Goal: Task Accomplishment & Management: Complete application form

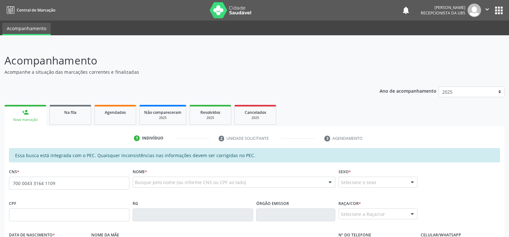
type input "700 0043 3164 1109"
type input "[DATE]"
type input "Maria Vicenadia Santos Perreira"
type input "(82) 98256-5685"
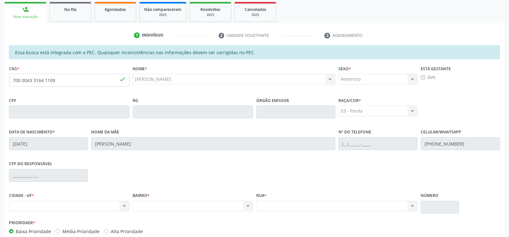
scroll to position [42, 0]
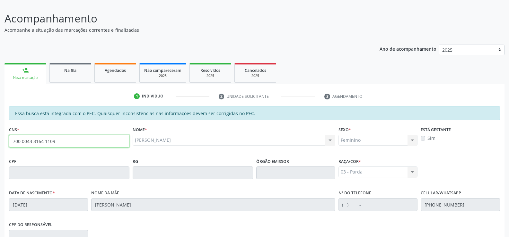
click at [56, 142] on input "700 0043 3164 1109" at bounding box center [69, 141] width 120 height 13
type input "7"
type input "898 0004 6940 6145"
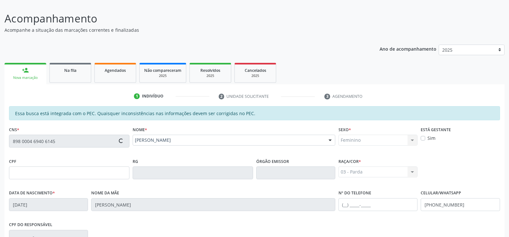
type input "030.822.475-20"
type input "24/11/1976"
type input "Clemilda Vieira dos Santos"
type input "(82) 99138-0646"
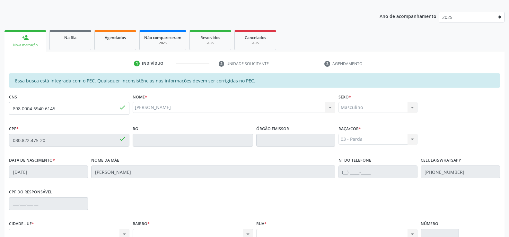
scroll to position [74, 0]
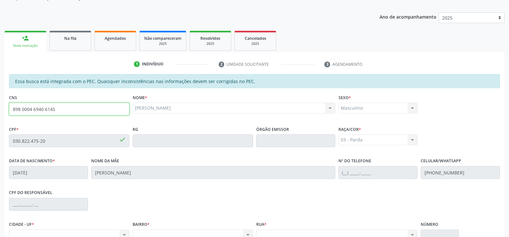
click at [58, 112] on input "898 0004 6940 6145" at bounding box center [69, 109] width 120 height 13
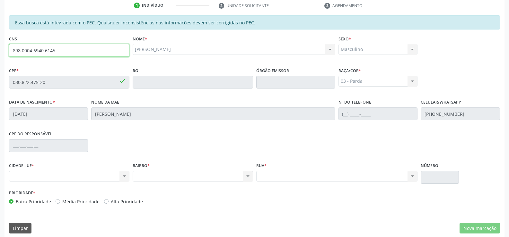
scroll to position [138, 0]
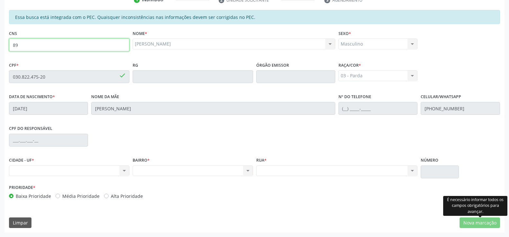
type input "8"
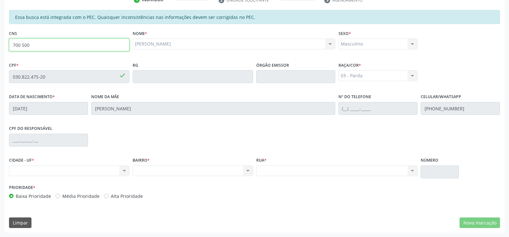
type input "700 5003 8650 6752"
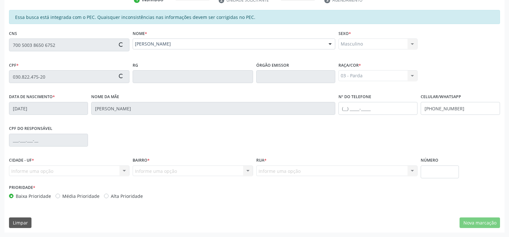
type input "347.854.854-34"
type input "17/10/1960"
type input "Margarida Teotônio de Moura"
type input "(82) 99304-6295"
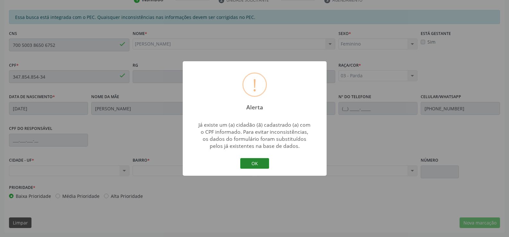
click at [250, 164] on button "OK" at bounding box center [254, 163] width 29 height 11
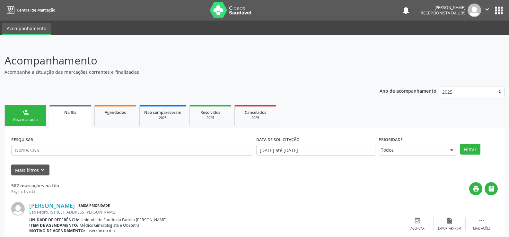
click at [37, 118] on div "Nova marcação" at bounding box center [25, 120] width 32 height 5
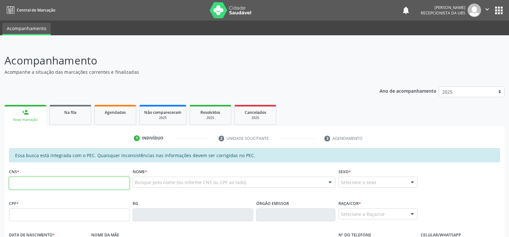
click at [51, 183] on input "text" at bounding box center [69, 183] width 120 height 13
type input "705 4044 7538 4399"
type input "044.643.454-09"
type input "2[DATE]"
type input "Maria Rosiete de Oliveira"
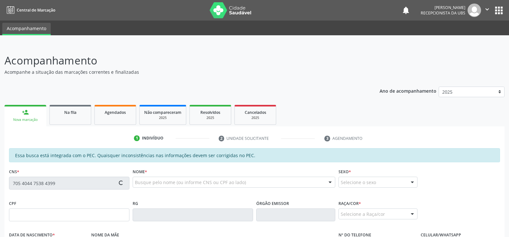
type input "(82) 99303-0598"
type input "976"
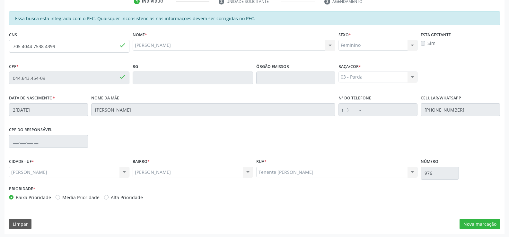
scroll to position [138, 0]
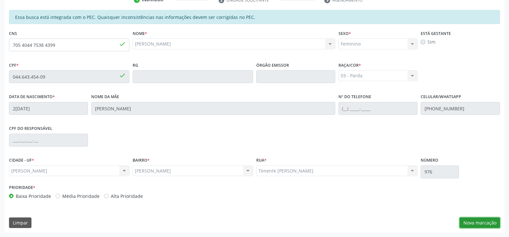
click at [477, 224] on button "Nova marcação" at bounding box center [479, 223] width 40 height 11
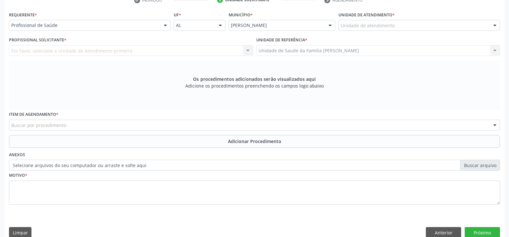
scroll to position [139, 0]
click at [166, 25] on div at bounding box center [166, 25] width 10 height 11
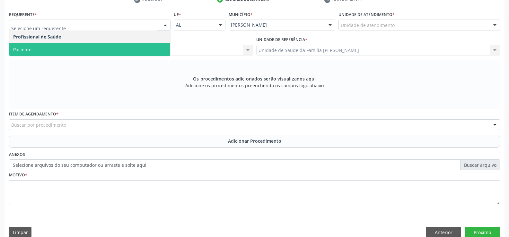
click at [145, 48] on span "Paciente" at bounding box center [89, 49] width 161 height 13
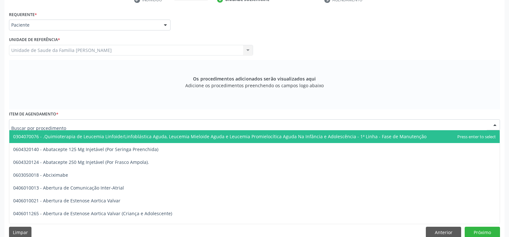
click at [135, 125] on div at bounding box center [254, 124] width 491 height 11
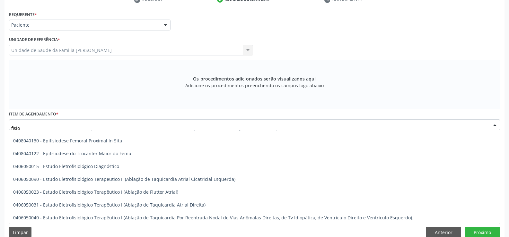
scroll to position [317, 0]
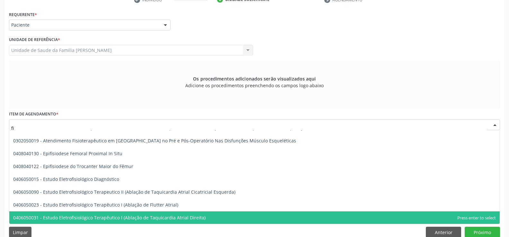
type input "f"
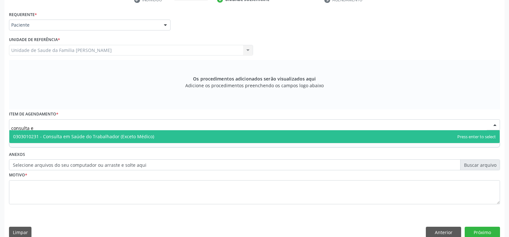
scroll to position [0, 0]
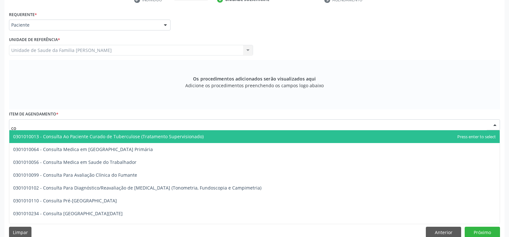
type input "c"
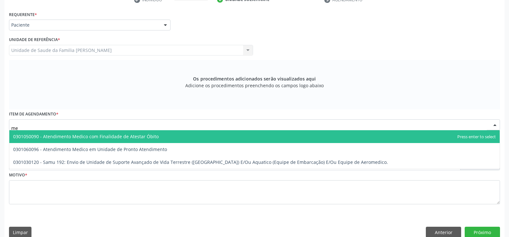
type input "m"
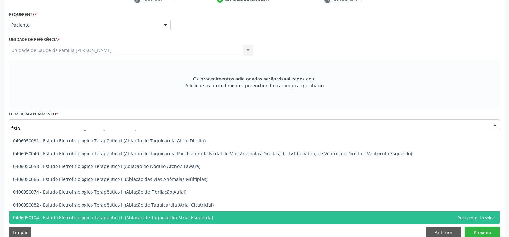
scroll to position [381, 0]
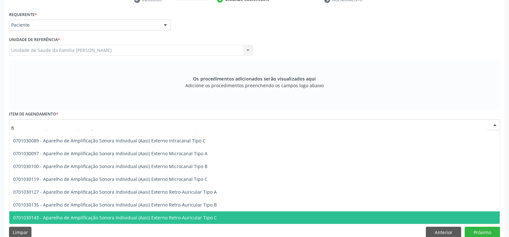
type input "f"
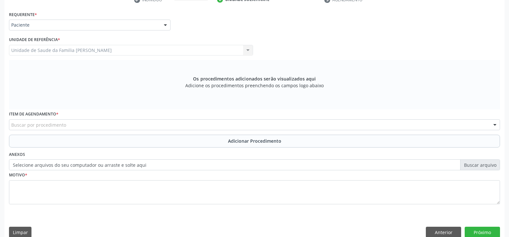
click at [38, 77] on div "Os procedimentos adicionados serão visualizados aqui Adicione os procedimentos …" at bounding box center [254, 84] width 491 height 49
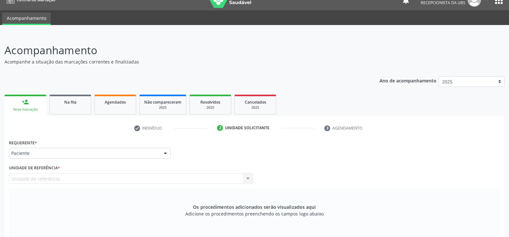
scroll to position [0, 0]
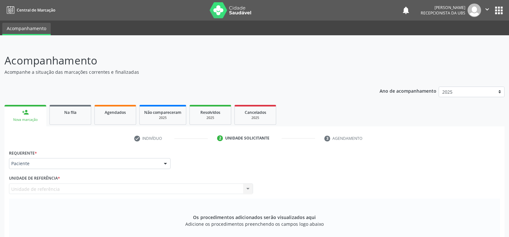
click at [20, 114] on link "person_add Nova marcação" at bounding box center [25, 116] width 42 height 22
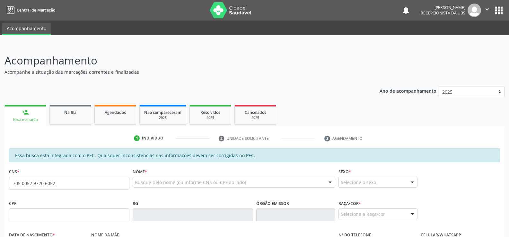
type input "705 0052 9720 6052"
type input "102.882.194-81"
type input "31/07/1962"
type input "Maria do Carmo dos Santos"
type input "(82) 99425-1544"
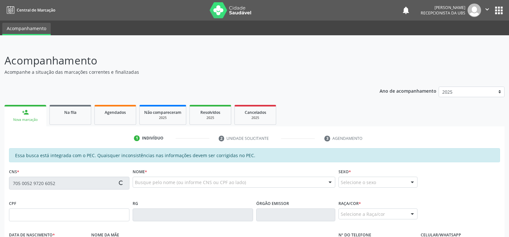
type input "42"
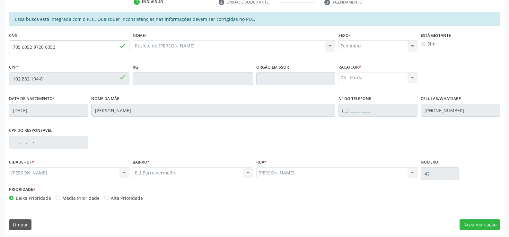
scroll to position [138, 0]
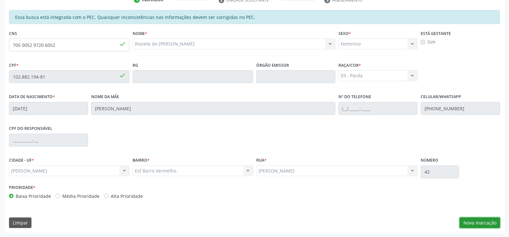
click at [477, 222] on button "Nova marcação" at bounding box center [479, 223] width 40 height 11
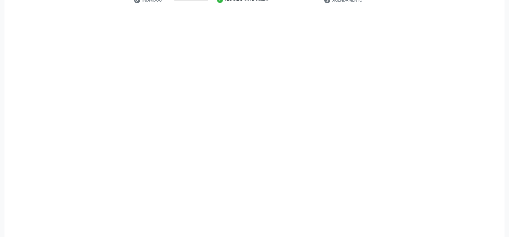
scroll to position [139, 0]
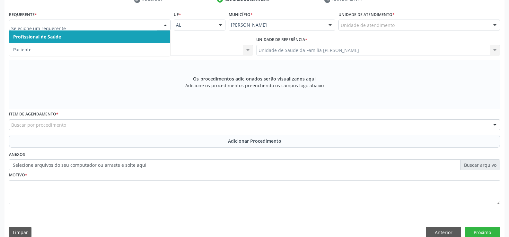
click at [164, 24] on div at bounding box center [166, 25] width 10 height 11
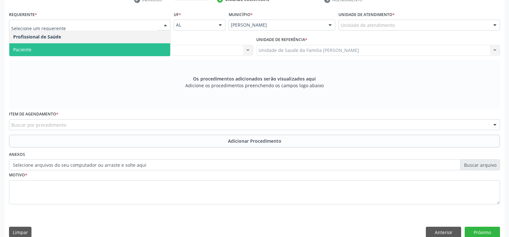
click at [125, 52] on span "Paciente" at bounding box center [89, 49] width 161 height 13
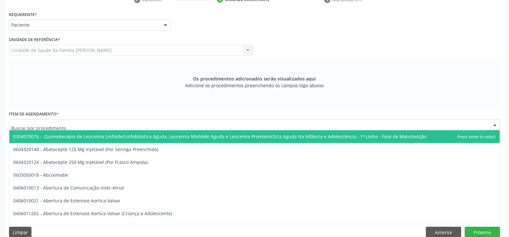
click at [143, 123] on div at bounding box center [254, 124] width 491 height 11
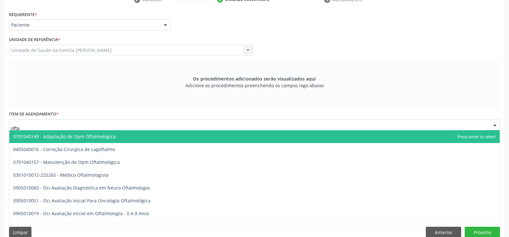
type input "oftal"
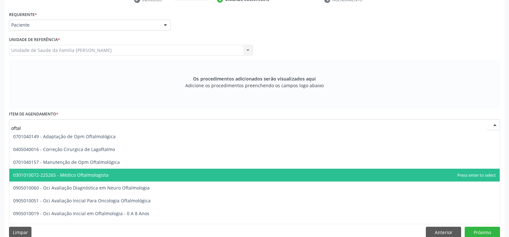
click at [98, 174] on span "0301010072-225265 - Médico Oftalmologista" at bounding box center [60, 175] width 95 height 6
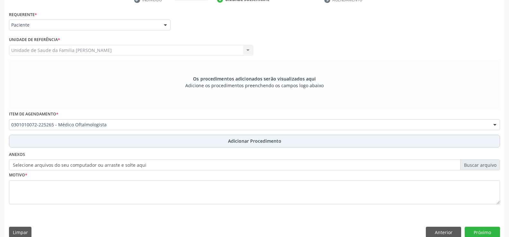
click at [243, 142] on span "Adicionar Procedimento" at bounding box center [254, 141] width 53 height 7
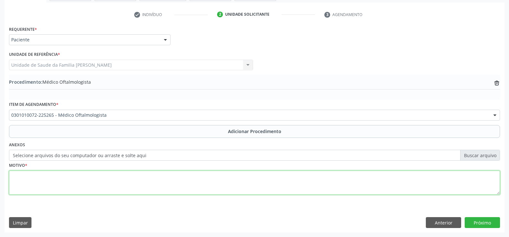
click at [187, 184] on textarea at bounding box center [254, 183] width 491 height 24
type textarea "h"
type textarea "H40 GLAUCOMA AVALIAÇÃO DO ESPECIALISTA"
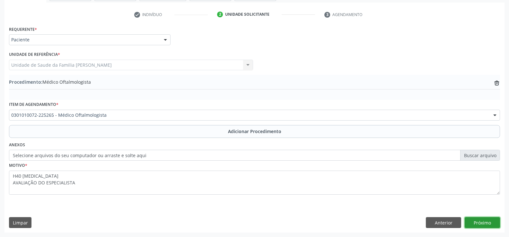
click at [480, 224] on button "Próximo" at bounding box center [482, 222] width 35 height 11
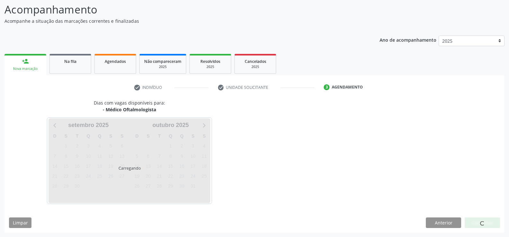
scroll to position [70, 0]
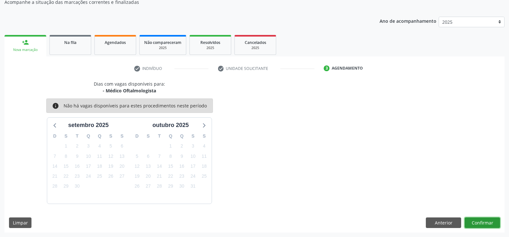
click at [480, 224] on button "Confirmar" at bounding box center [482, 223] width 35 height 11
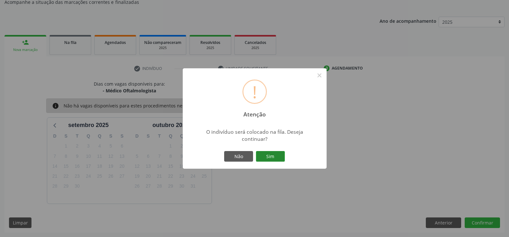
click at [272, 156] on button "Sim" at bounding box center [270, 156] width 29 height 11
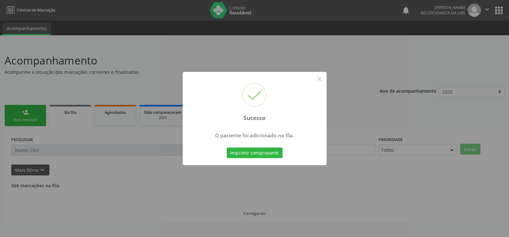
scroll to position [0, 0]
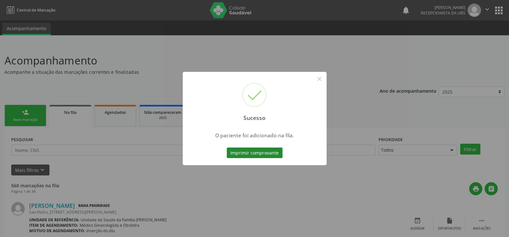
click at [253, 152] on button "Imprimir comprovante" at bounding box center [255, 153] width 56 height 11
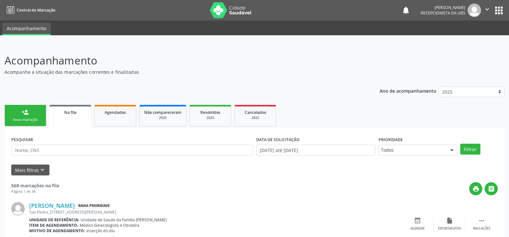
click at [27, 111] on div "person_add" at bounding box center [25, 112] width 7 height 7
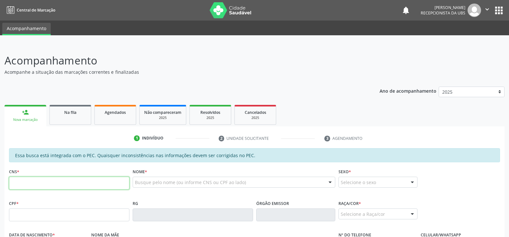
click at [64, 179] on input "text" at bounding box center [69, 183] width 120 height 13
click at [48, 185] on input "text" at bounding box center [69, 183] width 120 height 13
type input "705 0052 9720 6052"
type input "102.882.194-81"
type input "31/07/1962"
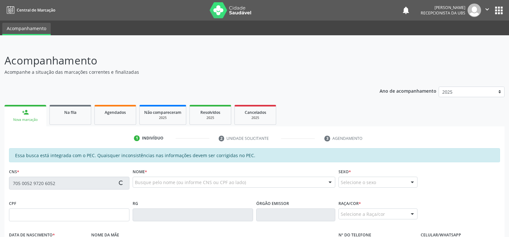
type input "Maria do Carmo dos Santos"
type input "(82) 99425-1544"
type input "42"
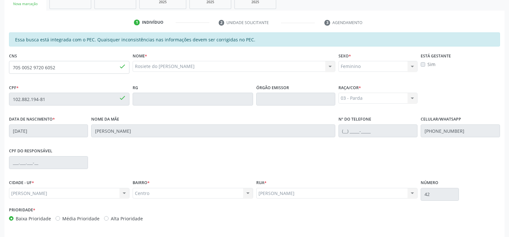
scroll to position [138, 0]
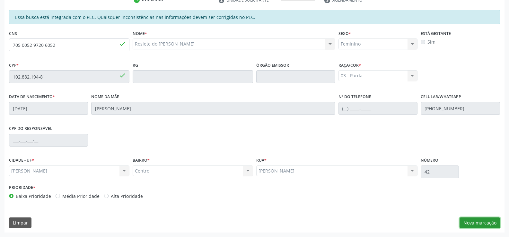
click at [475, 224] on button "Nova marcação" at bounding box center [479, 223] width 40 height 11
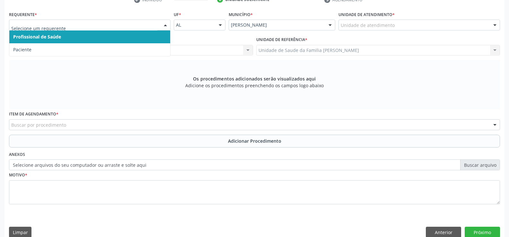
click at [168, 26] on div at bounding box center [166, 25] width 10 height 11
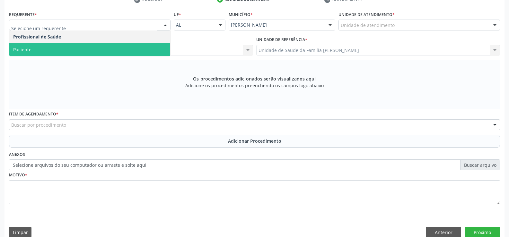
click at [128, 49] on span "Paciente" at bounding box center [89, 49] width 161 height 13
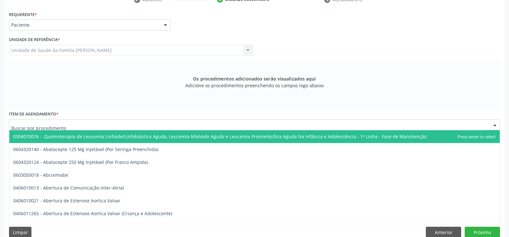
click at [112, 123] on div at bounding box center [254, 124] width 491 height 11
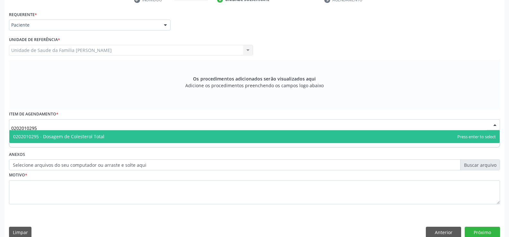
click at [123, 138] on span "0202010295 - Dosagem de Colesterol Total" at bounding box center [254, 136] width 490 height 13
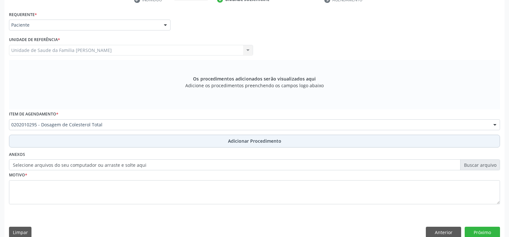
click at [237, 144] on span "Adicionar Procedimento" at bounding box center [254, 141] width 53 height 7
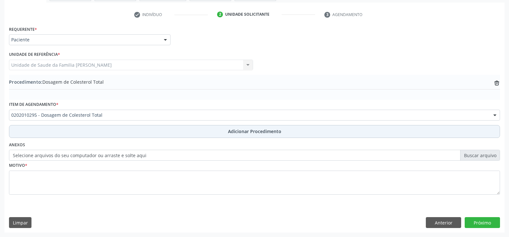
scroll to position [124, 0]
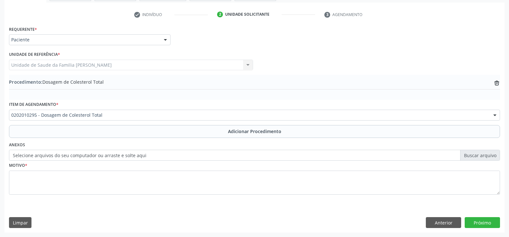
click at [112, 111] on div "0202010295 - Dosagem de Colesterol Total" at bounding box center [254, 115] width 491 height 11
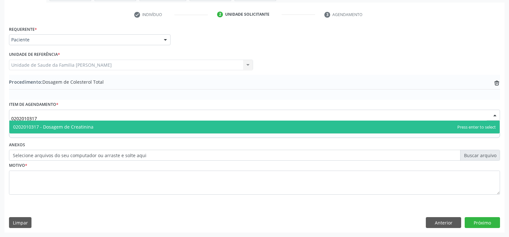
click at [104, 132] on span "0202010317 - Dosagem de Creatinina" at bounding box center [254, 127] width 490 height 13
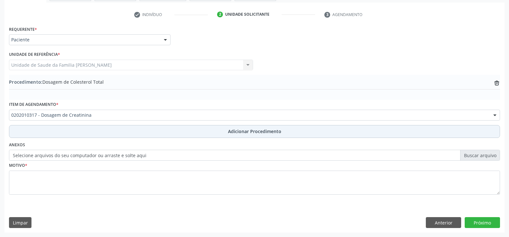
click at [238, 132] on span "Adicionar Procedimento" at bounding box center [254, 131] width 53 height 7
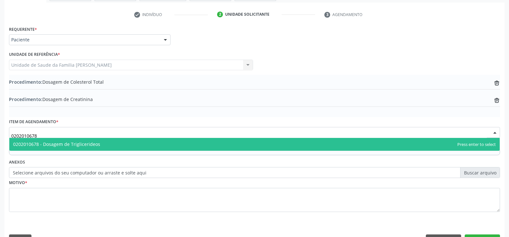
click at [107, 144] on span "0202010678 - Dosagem de Triglicerideos" at bounding box center [254, 144] width 490 height 13
type input "0202010678"
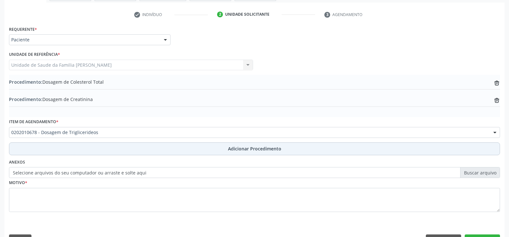
click at [237, 147] on span "Adicionar Procedimento" at bounding box center [254, 148] width 53 height 7
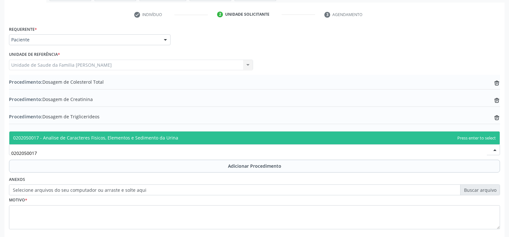
click at [180, 139] on span "0202050017 - Analise de Caracteres Fisicos, Elementos e Sedimento da Urina" at bounding box center [254, 138] width 490 height 13
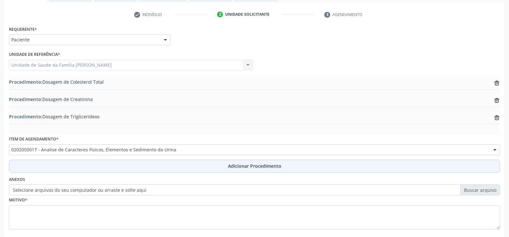
click at [265, 169] on span "Adicionar Procedimento" at bounding box center [254, 166] width 53 height 7
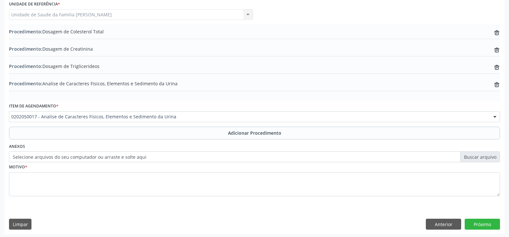
scroll to position [176, 0]
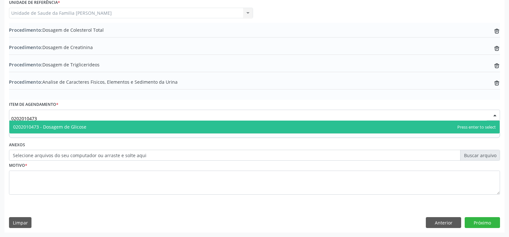
click at [174, 131] on span "0202010473 - Dosagem de Glicose" at bounding box center [254, 127] width 490 height 13
type input "0202010473"
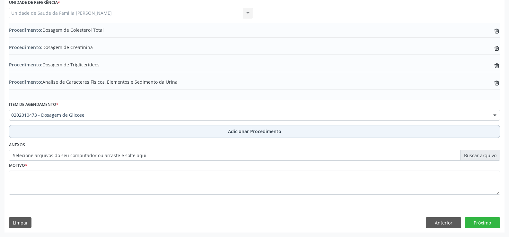
click at [251, 131] on span "Adicionar Procedimento" at bounding box center [254, 131] width 53 height 7
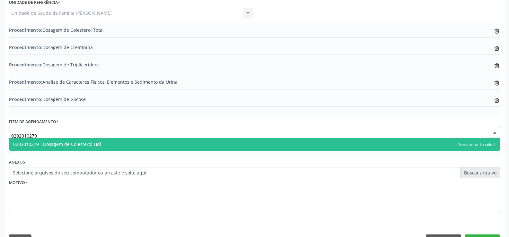
click at [131, 146] on span "0202010279 - Dosagem de Colesterol Hdl" at bounding box center [254, 144] width 490 height 13
type input "0202010279"
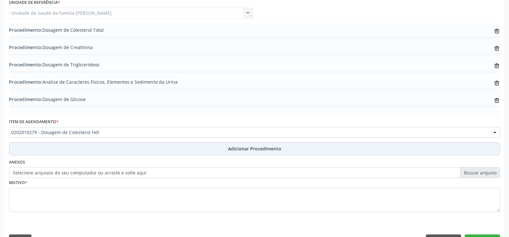
click at [247, 151] on span "Adicionar Procedimento" at bounding box center [254, 148] width 53 height 7
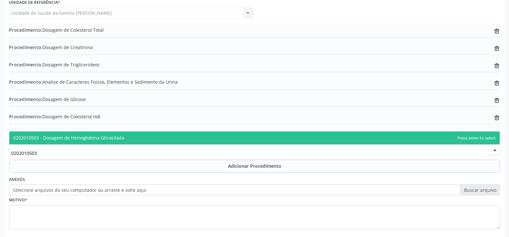
click at [141, 140] on span "0202010503 - Dosagem de Hemoglobina Glicosilada" at bounding box center [254, 138] width 490 height 13
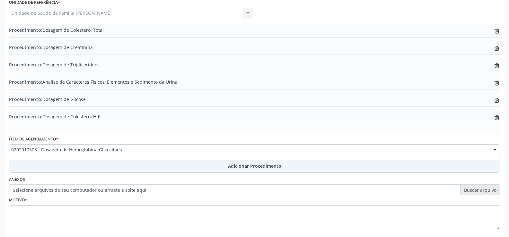
click at [245, 165] on span "Adicionar Procedimento" at bounding box center [254, 166] width 53 height 7
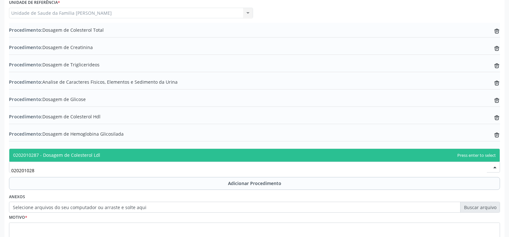
scroll to position [0, 0]
click at [142, 156] on span "0202010287 - Dosagem de Colesterol Ldl" at bounding box center [254, 155] width 490 height 13
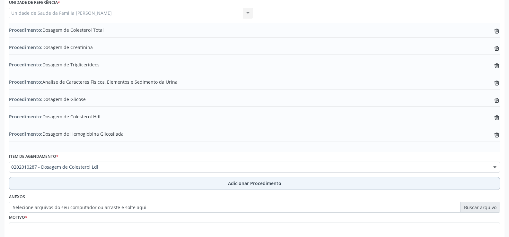
click at [241, 186] on span "Adicionar Procedimento" at bounding box center [254, 183] width 53 height 7
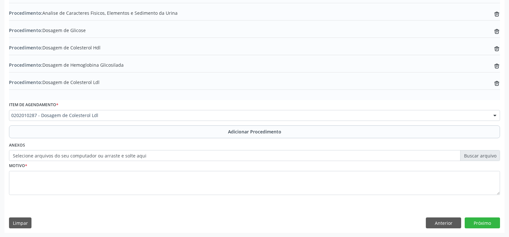
scroll to position [245, 0]
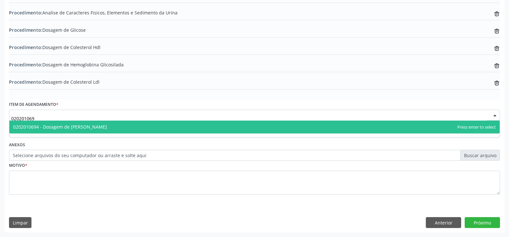
type input "0202010694"
click at [141, 125] on span "0202010694 - Dosagem de [PERSON_NAME]" at bounding box center [254, 127] width 490 height 13
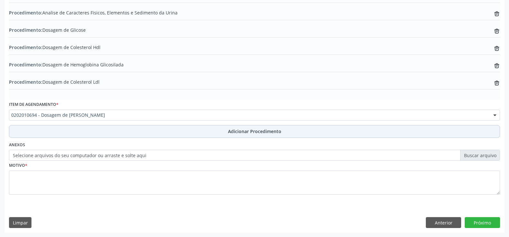
click at [247, 135] on button "Adicionar Procedimento" at bounding box center [254, 131] width 491 height 13
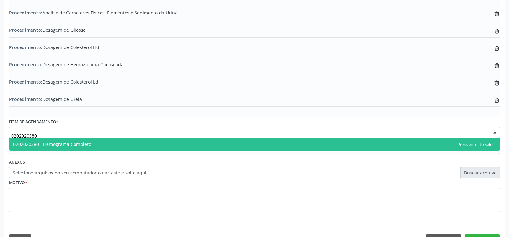
click at [87, 145] on span "0202020380 - Hemograma Completo" at bounding box center [52, 144] width 78 height 6
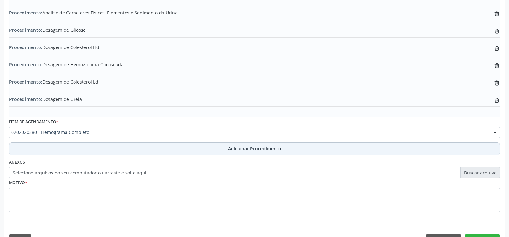
click at [236, 148] on span "Adicionar Procedimento" at bounding box center [254, 148] width 53 height 7
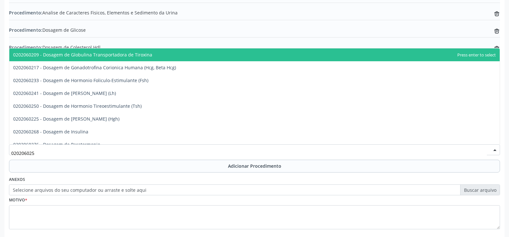
type input "0202060250"
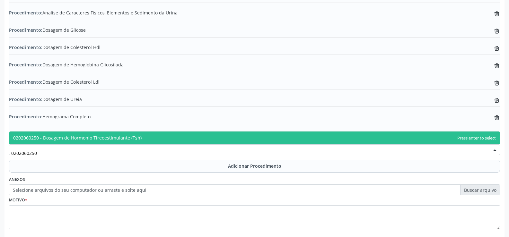
click at [152, 138] on span "0202060250 - Dosagem de Hormonio Tireoestimulante (Tsh)" at bounding box center [254, 138] width 490 height 13
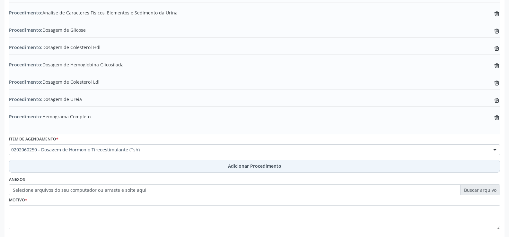
click at [255, 166] on span "Adicionar Procedimento" at bounding box center [254, 166] width 53 height 7
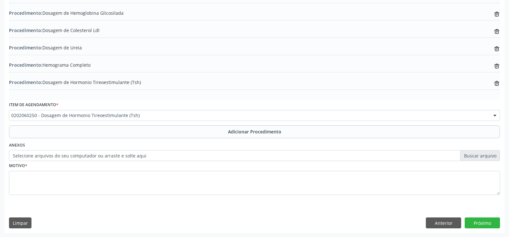
scroll to position [297, 0]
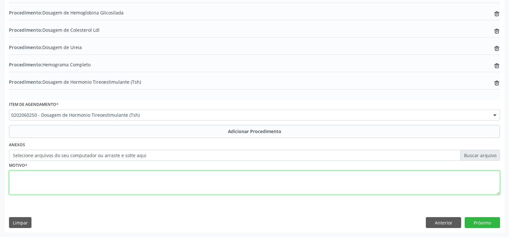
click at [189, 183] on textarea at bounding box center [254, 183] width 491 height 24
type textarea "ROTINA"
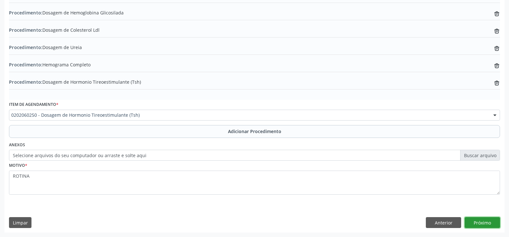
click at [479, 222] on button "Próximo" at bounding box center [482, 222] width 35 height 11
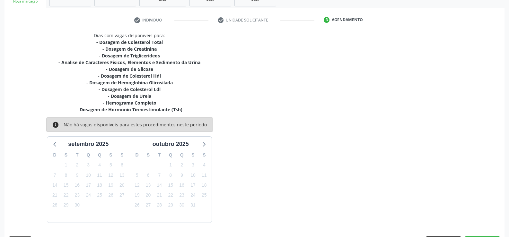
scroll to position [137, 0]
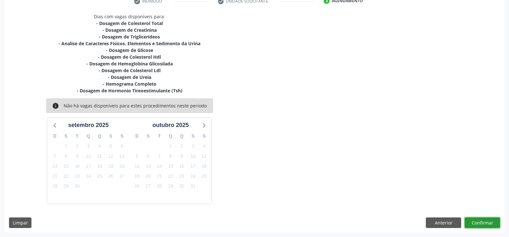
click at [487, 223] on button "Confirmar" at bounding box center [482, 223] width 35 height 11
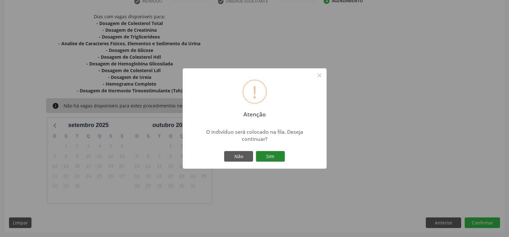
click at [271, 152] on button "Sim" at bounding box center [270, 156] width 29 height 11
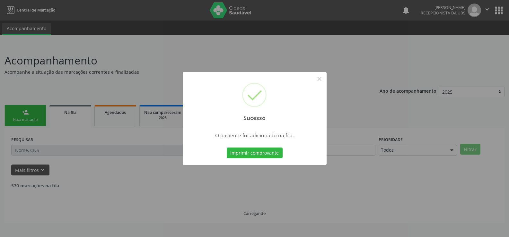
scroll to position [0, 0]
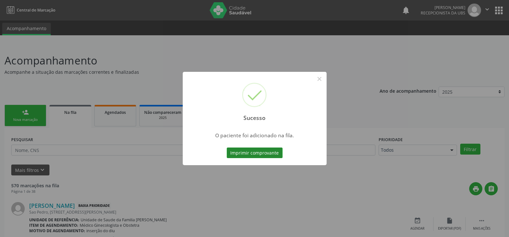
click at [263, 152] on button "Imprimir comprovante" at bounding box center [255, 153] width 56 height 11
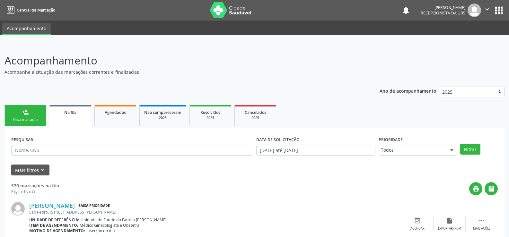
click at [23, 114] on div "person_add" at bounding box center [25, 112] width 7 height 7
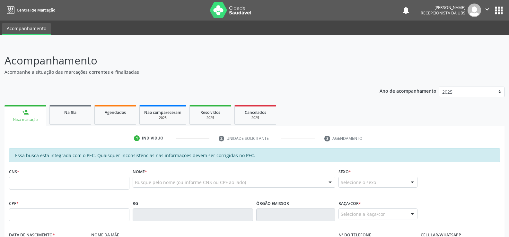
click at [27, 119] on div "Nova marcação" at bounding box center [25, 120] width 33 height 5
click at [45, 185] on input "text" at bounding box center [69, 183] width 120 height 13
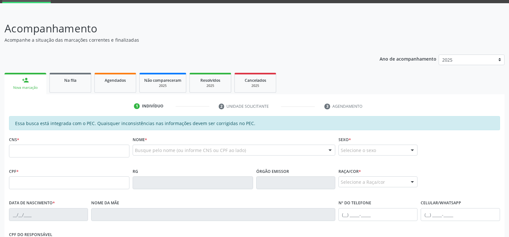
scroll to position [64, 0]
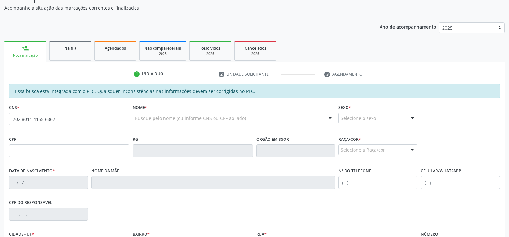
type input "702 8011 4155 6867"
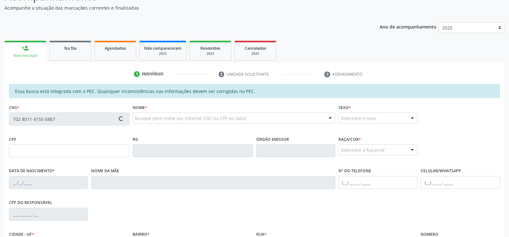
type input "453.419.664-49"
type input "[DATE]"
type input "[PERSON_NAME]"
type input "(82) 99615-5609"
type input "S/N"
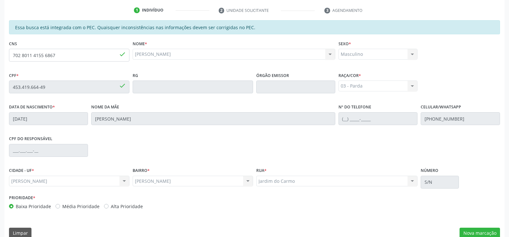
scroll to position [138, 0]
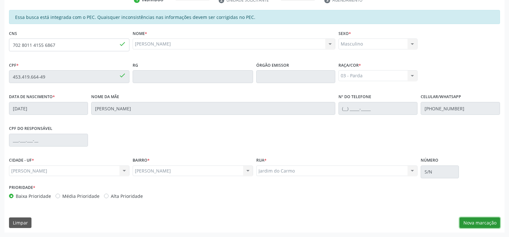
click at [468, 221] on button "Nova marcação" at bounding box center [479, 223] width 40 height 11
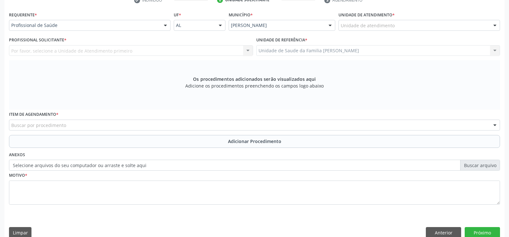
scroll to position [139, 0]
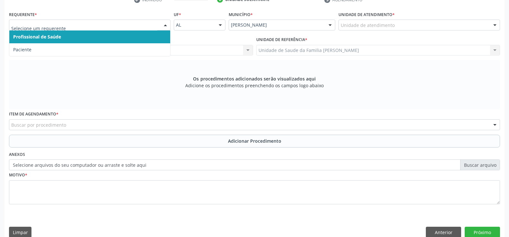
click at [166, 26] on div at bounding box center [166, 25] width 10 height 11
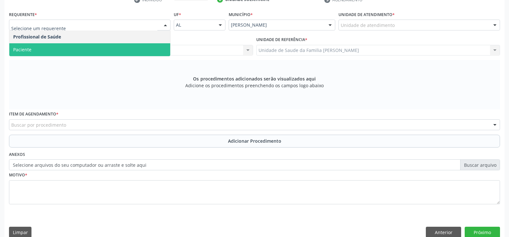
click at [139, 53] on span "Paciente" at bounding box center [89, 49] width 161 height 13
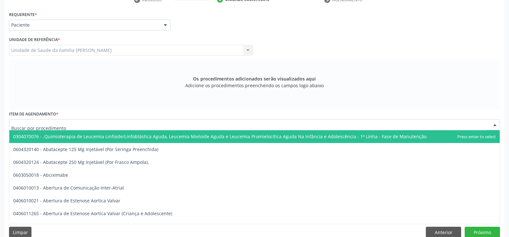
click at [136, 123] on div at bounding box center [254, 124] width 491 height 11
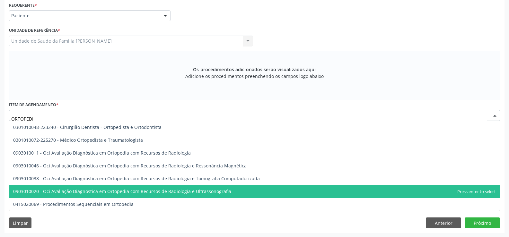
scroll to position [148, 0]
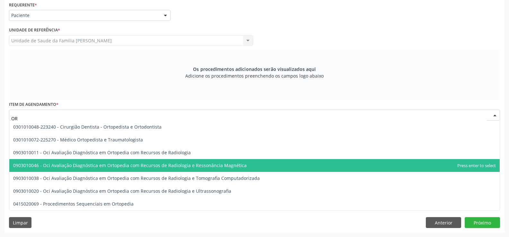
type input "O"
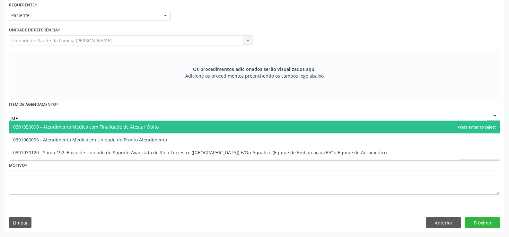
type input "M"
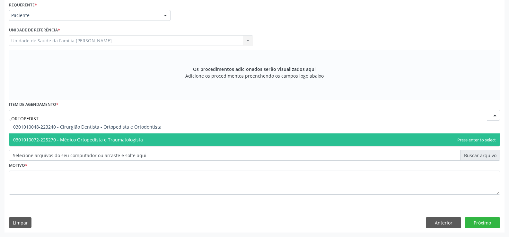
type input "ORTOPEDISTA"
click at [119, 139] on span "0301010072-225270 - Médico Ortopedista e Traumatologista" at bounding box center [78, 140] width 130 height 6
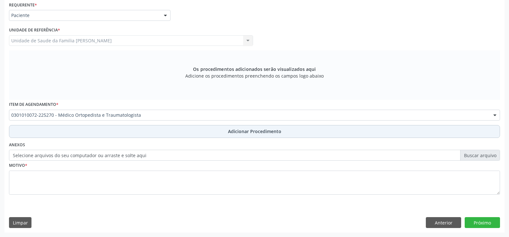
click at [244, 131] on span "Adicionar Procedimento" at bounding box center [254, 131] width 53 height 7
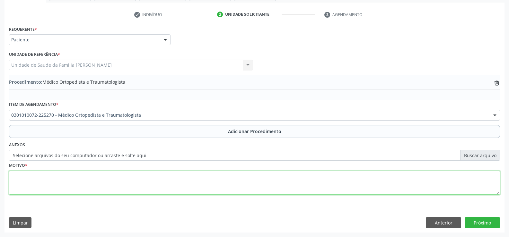
click at [153, 181] on textarea at bounding box center [254, 183] width 491 height 24
type textarea "M199 ARTROSE NÃO ESPECIFICADA"
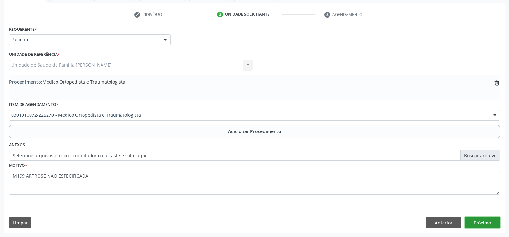
click at [471, 223] on button "Próximo" at bounding box center [482, 222] width 35 height 11
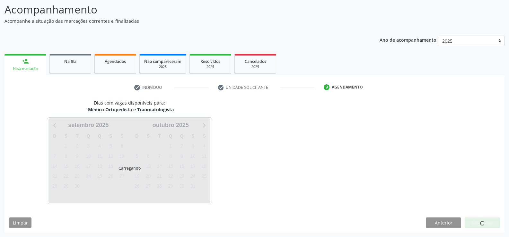
scroll to position [70, 0]
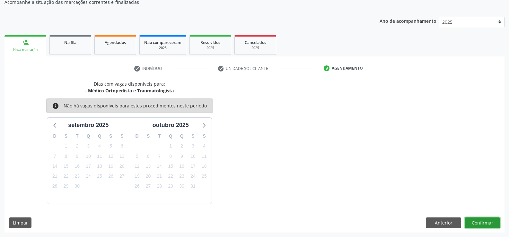
click at [477, 222] on button "Confirmar" at bounding box center [482, 223] width 35 height 11
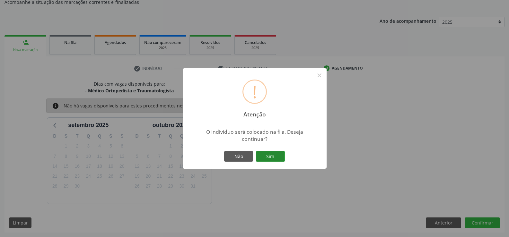
click at [270, 156] on button "Sim" at bounding box center [270, 156] width 29 height 11
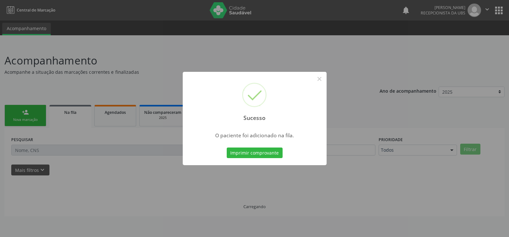
scroll to position [0, 0]
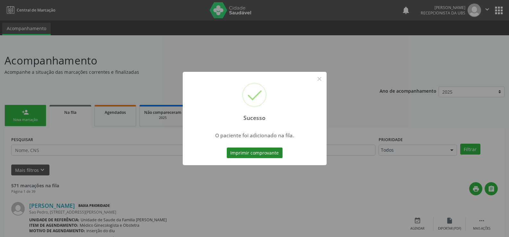
click at [261, 154] on button "Imprimir comprovante" at bounding box center [255, 153] width 56 height 11
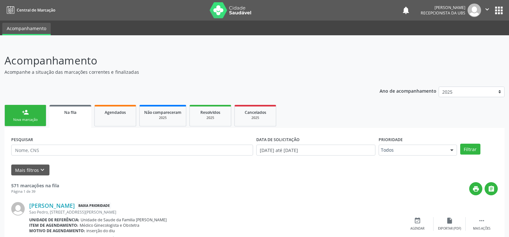
click at [19, 118] on div "Nova marcação" at bounding box center [25, 120] width 32 height 5
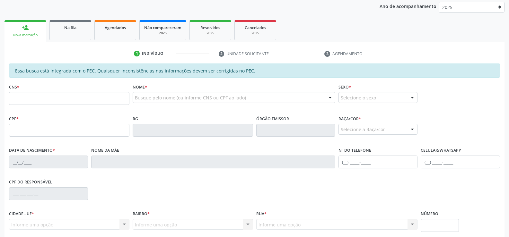
scroll to position [96, 0]
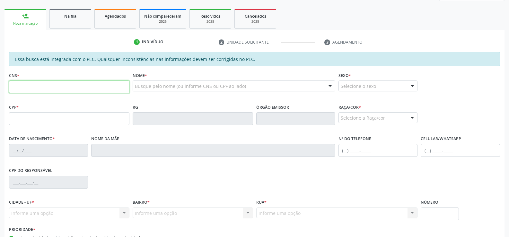
click at [41, 87] on input "text" at bounding box center [69, 87] width 120 height 13
type input "700 6039 8839 5470"
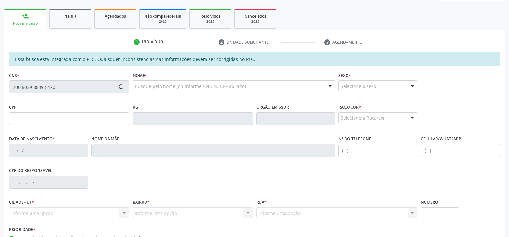
type input "676.969.024-15"
type input "28/07/1957"
type input "Benita Cavalcante Alves"
type input "(82) 98802-7219"
type input "S/N"
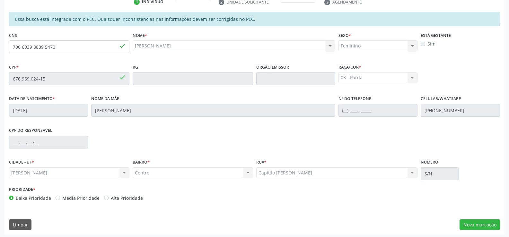
scroll to position [138, 0]
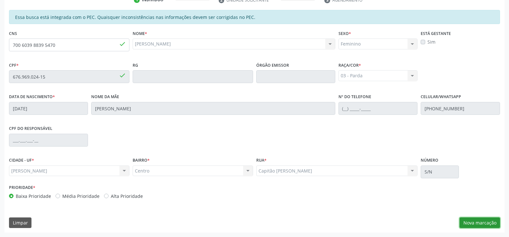
click at [475, 223] on button "Nova marcação" at bounding box center [479, 223] width 40 height 11
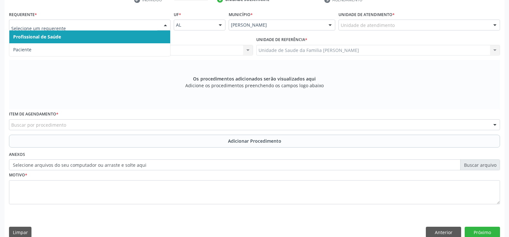
click at [166, 25] on div at bounding box center [166, 25] width 10 height 11
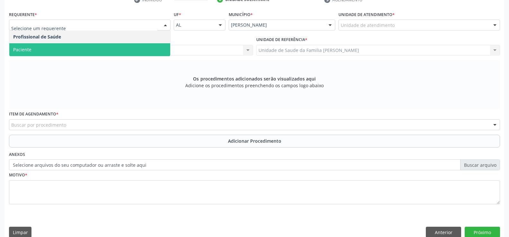
click at [134, 53] on span "Paciente" at bounding box center [89, 49] width 161 height 13
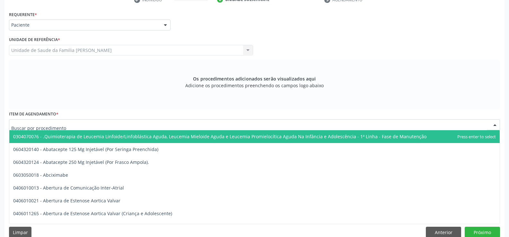
click at [138, 124] on div at bounding box center [254, 124] width 491 height 11
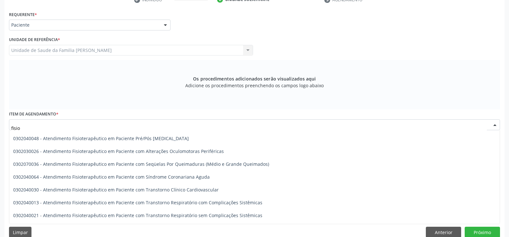
scroll to position [96, 0]
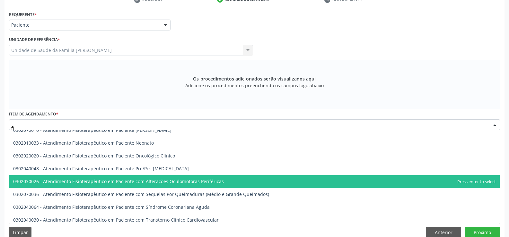
type input "f"
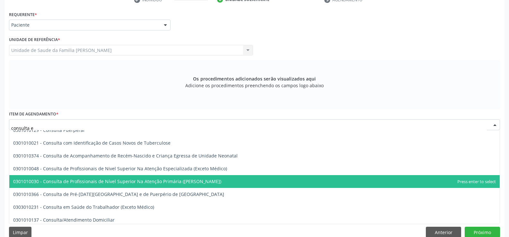
scroll to position [0, 0]
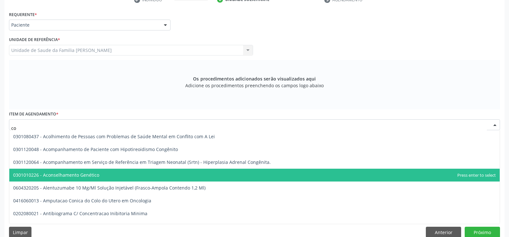
type input "c"
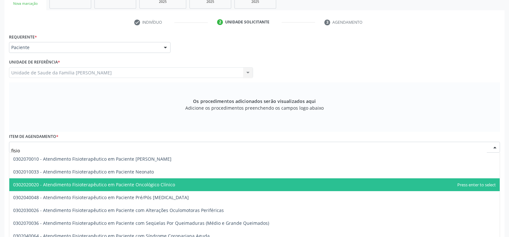
scroll to position [96, 0]
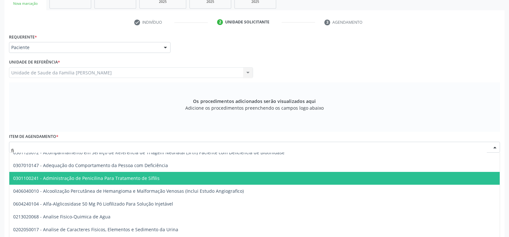
type input "f"
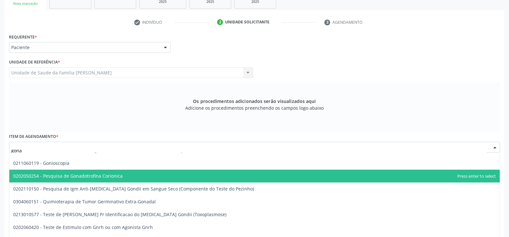
scroll to position [0, 0]
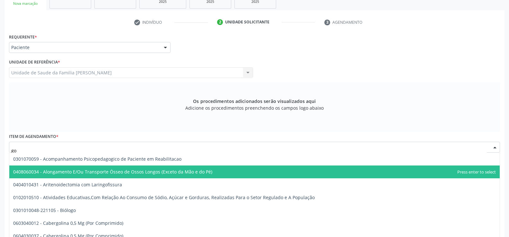
type input "g"
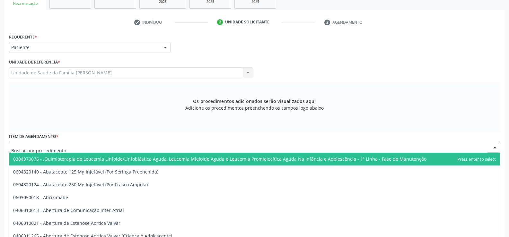
scroll to position [148, 0]
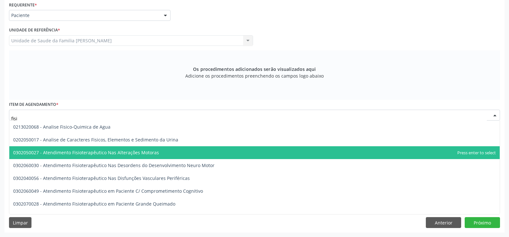
type input "fisio"
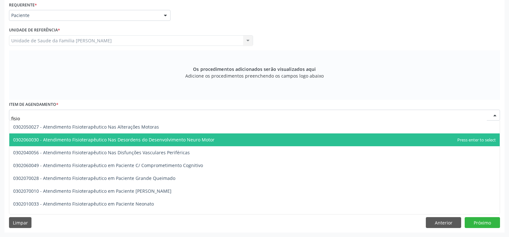
click at [135, 139] on span "0302060030 - Atendimento Fisioterapêutico Nas Desordens do Desenvolvimento Neur…" at bounding box center [113, 140] width 201 height 6
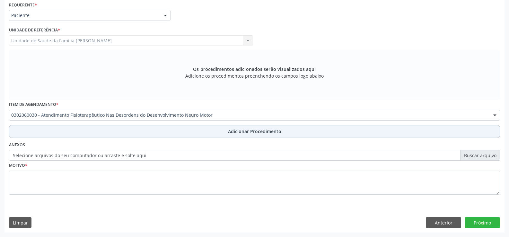
click at [239, 134] on span "Adicionar Procedimento" at bounding box center [254, 131] width 53 height 7
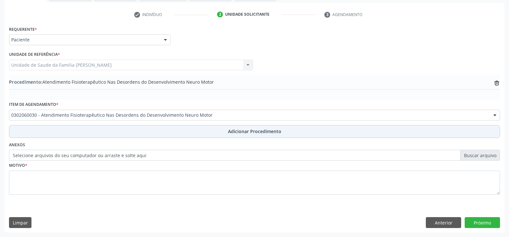
scroll to position [124, 0]
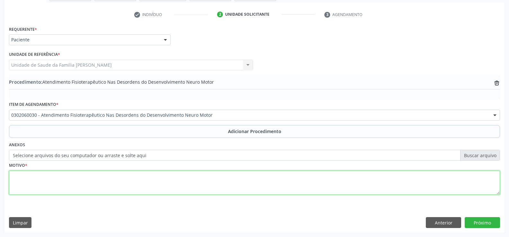
click at [124, 186] on textarea at bounding box center [254, 183] width 491 height 24
type textarea "m"
type textarea "M"
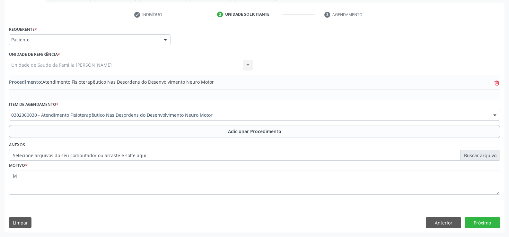
click at [498, 84] on icon "trash-outline icon" at bounding box center [497, 83] width 6 height 6
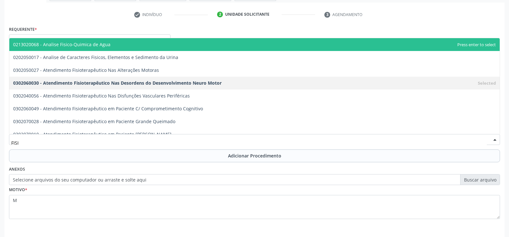
type input "FISIO"
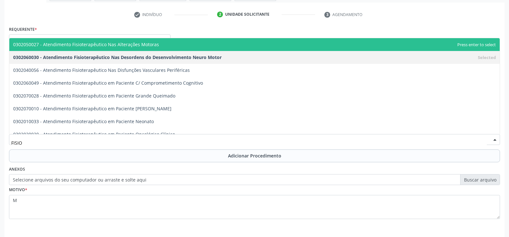
click at [139, 48] on span "0302050027 - Atendimento Fisioterapêutico Nas Alterações Motoras" at bounding box center [254, 44] width 490 height 13
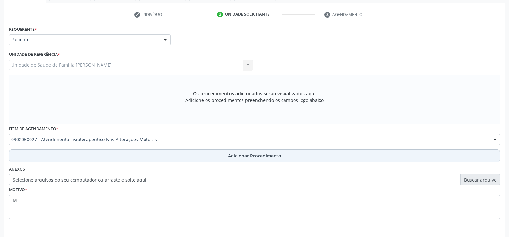
click at [250, 155] on span "Adicionar Procedimento" at bounding box center [254, 156] width 53 height 7
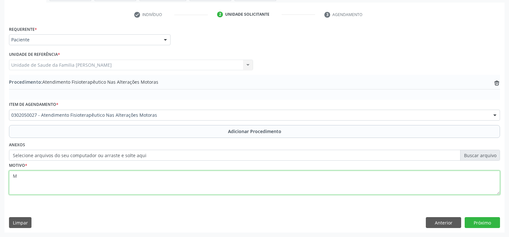
click at [21, 178] on textarea "M" at bounding box center [254, 183] width 491 height 24
type textarea "M17 GONARTROSE - ARTROSE DO JOELHO"
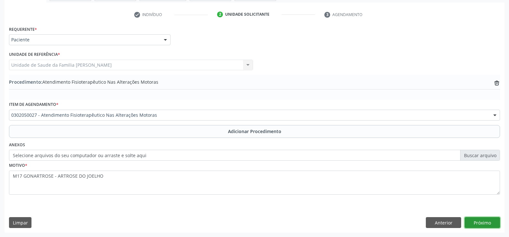
click at [477, 222] on button "Próximo" at bounding box center [482, 222] width 35 height 11
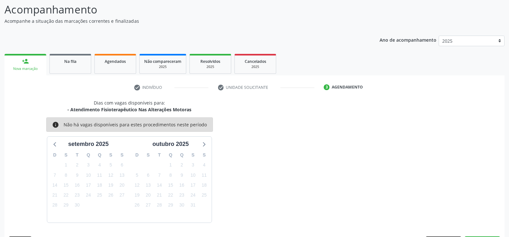
scroll to position [70, 0]
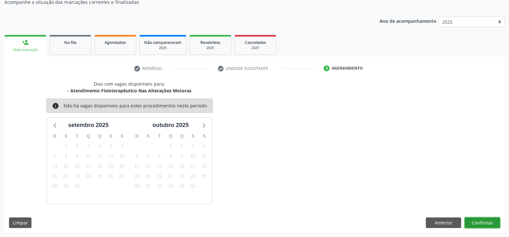
click at [481, 224] on button "Confirmar" at bounding box center [482, 223] width 35 height 11
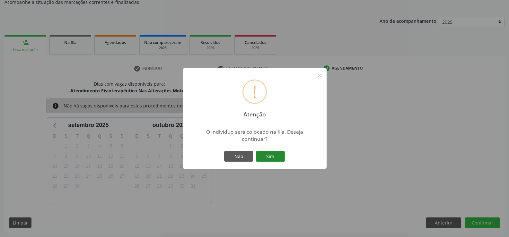
click at [276, 160] on button "Sim" at bounding box center [270, 156] width 29 height 11
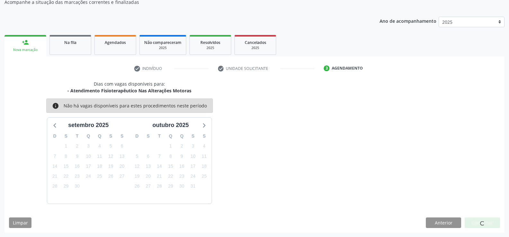
scroll to position [0, 0]
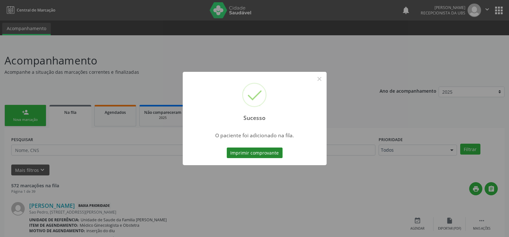
click at [267, 154] on button "Imprimir comprovante" at bounding box center [255, 153] width 56 height 11
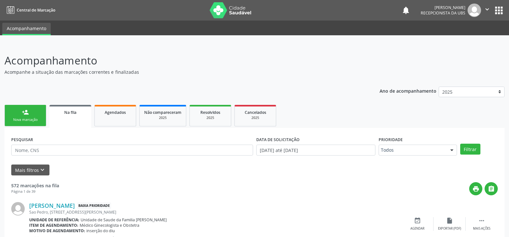
click at [29, 116] on link "person_add Nova marcação" at bounding box center [25, 116] width 42 height 22
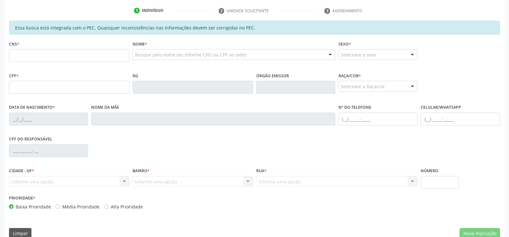
scroll to position [128, 0]
click at [55, 52] on input "text" at bounding box center [69, 54] width 120 height 13
type input "705 8034 4293 2430"
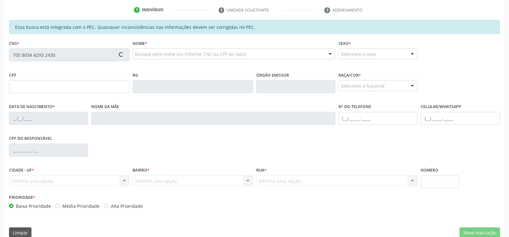
type input "161.047.024-90"
type input "17/02/2000"
type input "Antonia Josefa da Conceicao"
type input "(82) 99367-2755"
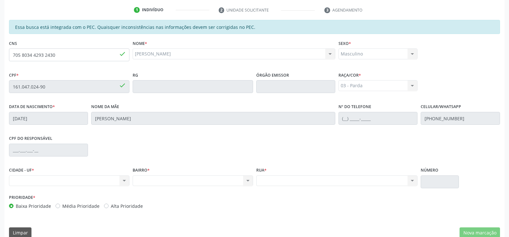
scroll to position [138, 0]
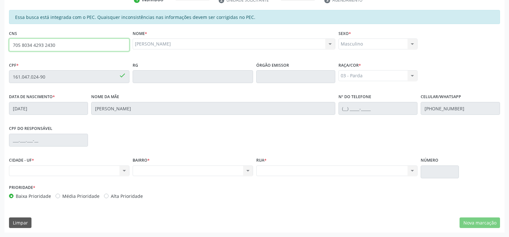
click at [59, 44] on input "705 8034 4293 2430" at bounding box center [69, 45] width 120 height 13
type input "7"
type input "700 0041 1969 4806"
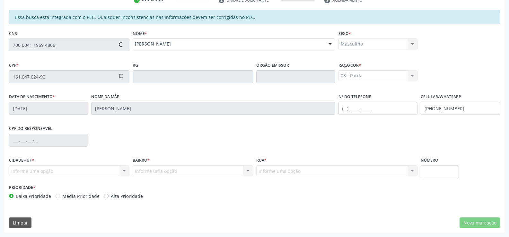
type input "100.253.984-66"
type input "24/06/1991"
type input "Silvania Amorin dos Santos"
type input "(89) 9141-1532"
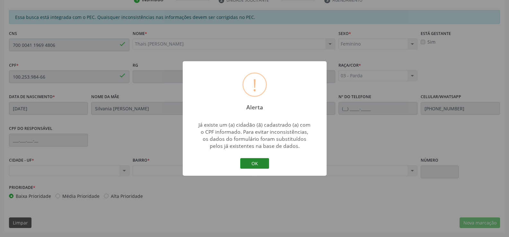
click at [248, 162] on button "OK" at bounding box center [254, 163] width 29 height 11
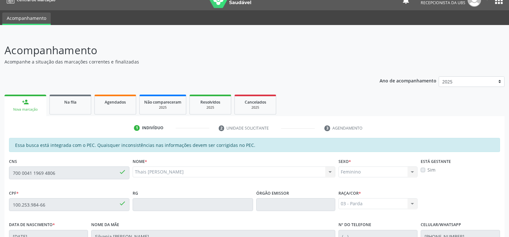
scroll to position [10, 0]
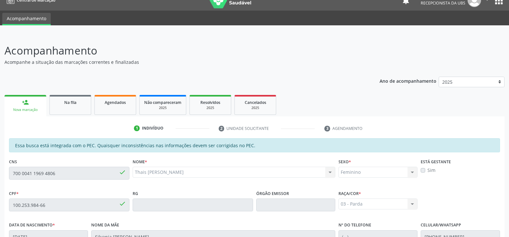
click at [36, 105] on link "person_add Nova marcação" at bounding box center [25, 106] width 42 height 22
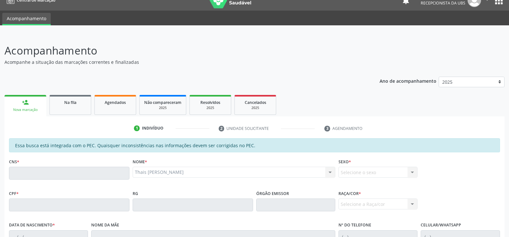
scroll to position [0, 0]
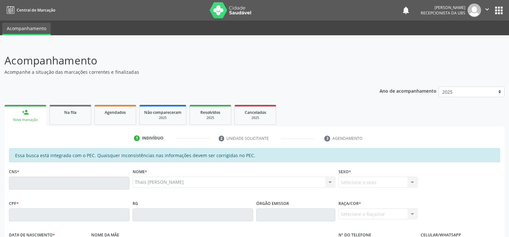
click at [22, 112] on div "person_add" at bounding box center [25, 112] width 7 height 7
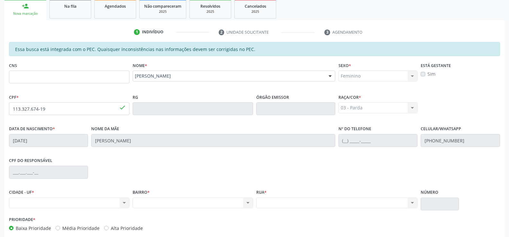
click at [21, 8] on link "person_add Nova marcação" at bounding box center [25, 10] width 42 height 22
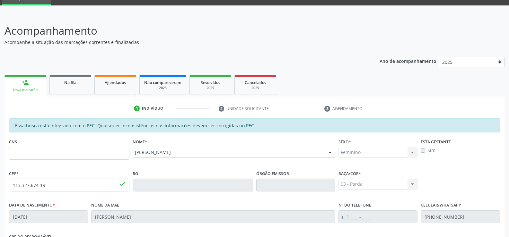
scroll to position [10, 0]
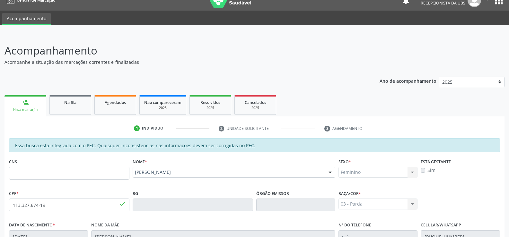
click at [36, 109] on div "Nova marcação" at bounding box center [25, 110] width 33 height 5
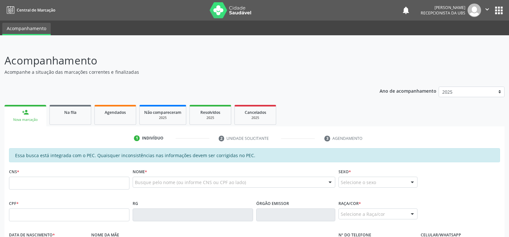
click at [26, 121] on div "Nova marcação" at bounding box center [25, 120] width 33 height 5
click at [37, 187] on input "text" at bounding box center [69, 183] width 120 height 13
type input "700 0011 4799 2708"
type input "029.007.224-70"
type input "[DATE]"
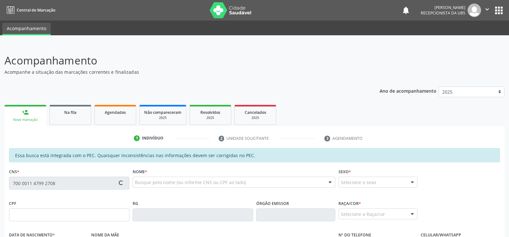
type input "[PERSON_NAME]"
type input "[PHONE_NUMBER]"
type input "115"
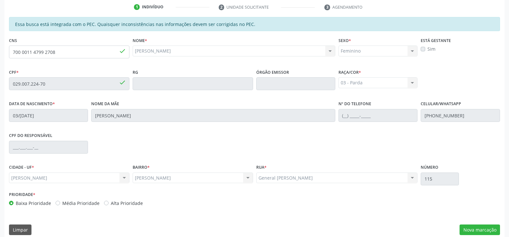
scroll to position [138, 0]
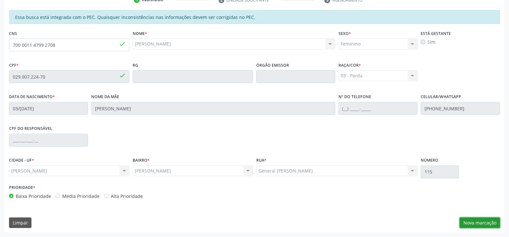
click at [477, 222] on button "Nova marcação" at bounding box center [479, 223] width 40 height 11
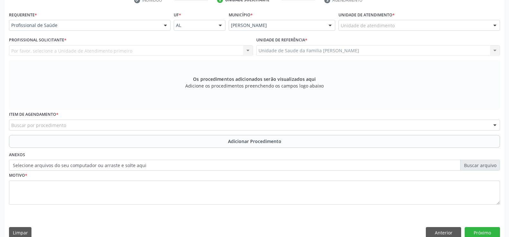
scroll to position [139, 0]
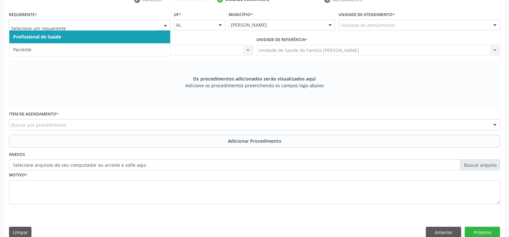
click at [164, 24] on div at bounding box center [166, 25] width 10 height 11
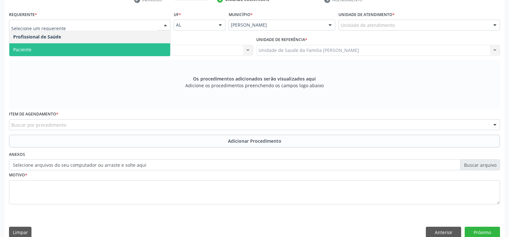
click at [95, 53] on span "Paciente" at bounding box center [89, 49] width 161 height 13
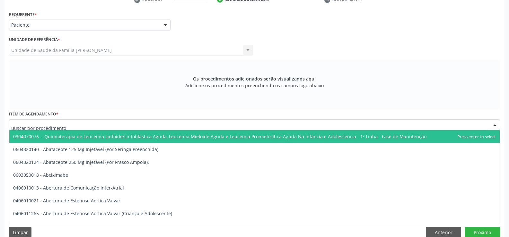
click at [105, 124] on div at bounding box center [254, 124] width 491 height 11
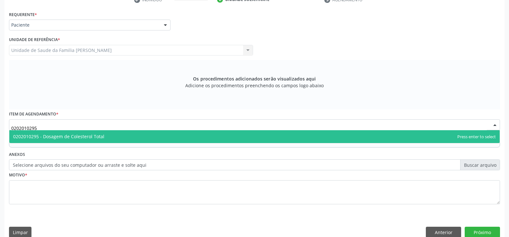
click at [113, 136] on span "0202010295 - Dosagem de Colesterol Total" at bounding box center [254, 136] width 490 height 13
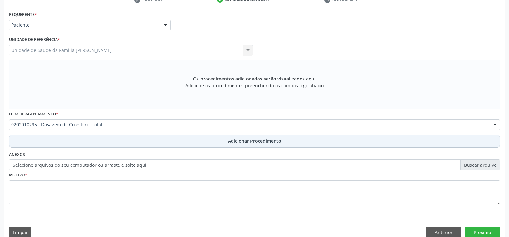
click at [250, 143] on span "Adicionar Procedimento" at bounding box center [254, 141] width 53 height 7
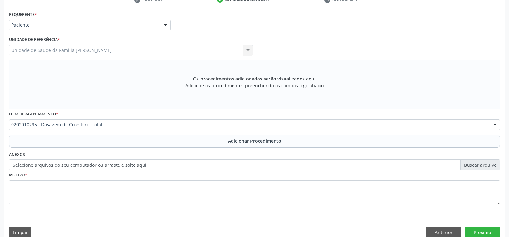
scroll to position [124, 0]
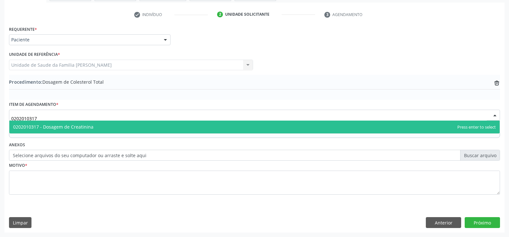
click at [149, 127] on span "0202010317 - Dosagem de Creatinina" at bounding box center [254, 127] width 490 height 13
type input "0202010317"
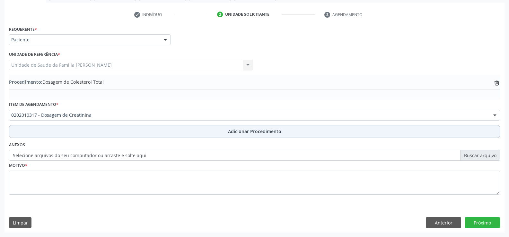
click at [243, 131] on span "Adicionar Procedimento" at bounding box center [254, 131] width 53 height 7
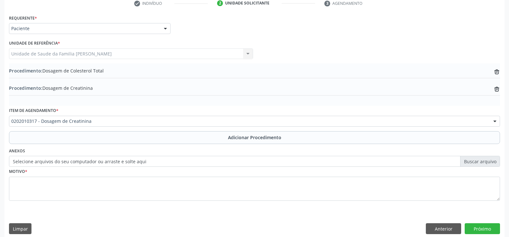
scroll to position [141, 0]
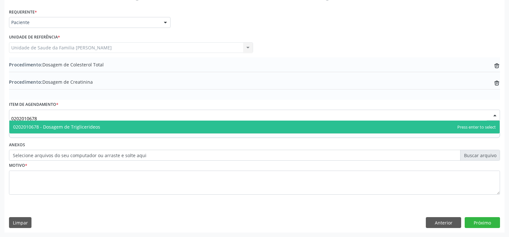
click at [119, 127] on span "0202010678 - Dosagem de Triglicerideos" at bounding box center [254, 127] width 490 height 13
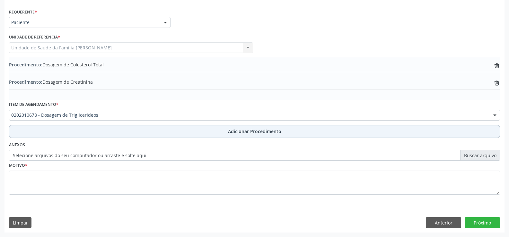
click at [252, 130] on span "Adicionar Procedimento" at bounding box center [254, 131] width 53 height 7
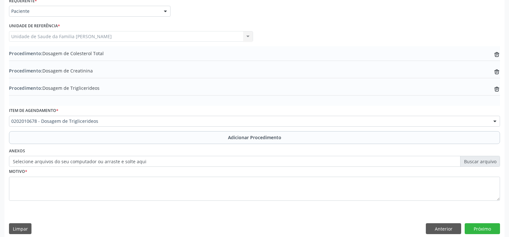
scroll to position [159, 0]
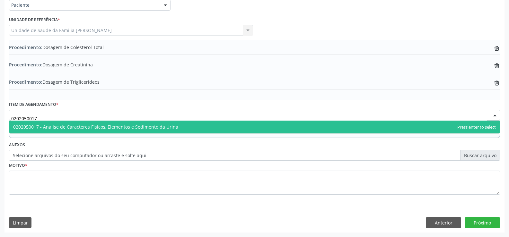
click at [175, 128] on span "0202050017 - Analise de Caracteres Fisicos, Elementos e Sedimento da Urina" at bounding box center [254, 127] width 490 height 13
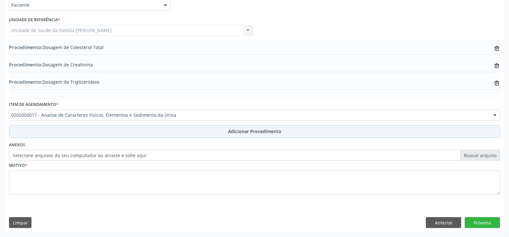
click at [245, 134] on span "Adicionar Procedimento" at bounding box center [254, 131] width 53 height 7
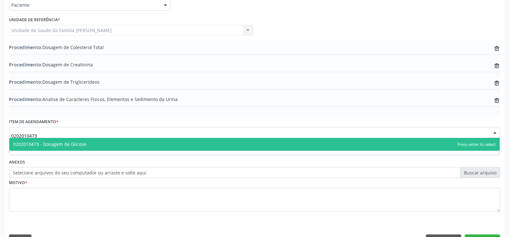
click at [182, 147] on span "0202010473 - Dosagem de Glicose" at bounding box center [254, 144] width 490 height 13
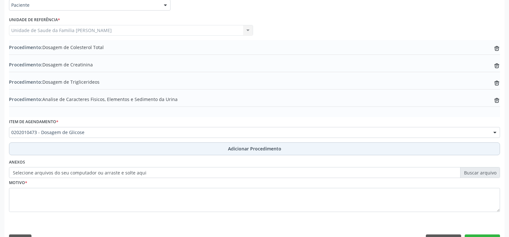
click at [243, 150] on span "Adicionar Procedimento" at bounding box center [254, 148] width 53 height 7
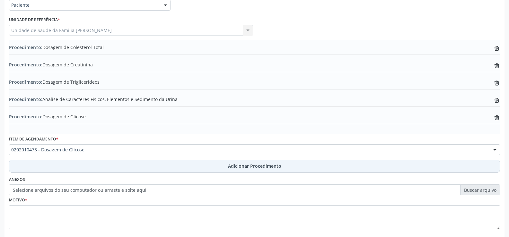
click at [256, 166] on span "Adicionar Procedimento" at bounding box center [254, 166] width 53 height 7
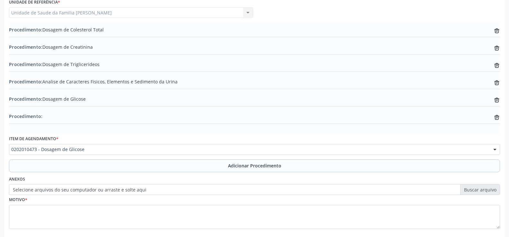
scroll to position [211, 0]
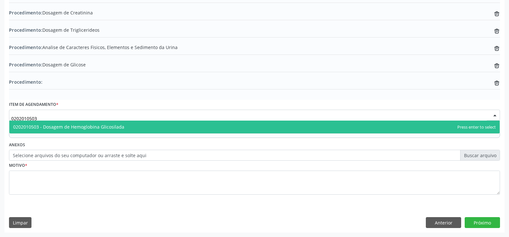
click at [140, 127] on span "0202010503 - Dosagem de Hemoglobina Glicosilada" at bounding box center [254, 127] width 490 height 13
type input "0202010503"
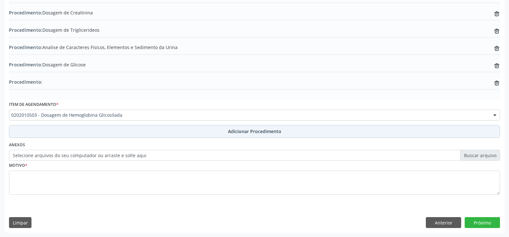
click at [244, 134] on span "Adicionar Procedimento" at bounding box center [254, 131] width 53 height 7
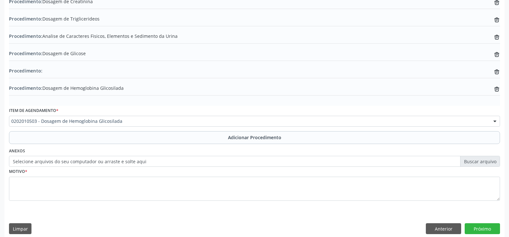
scroll to position [228, 0]
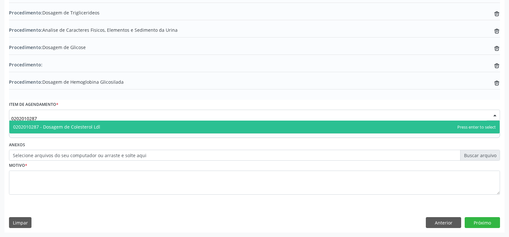
click at [141, 128] on span "0202010287 - Dosagem de Colesterol Ldl" at bounding box center [254, 127] width 490 height 13
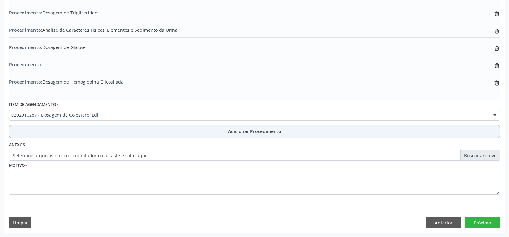
click at [233, 133] on span "Adicionar Procedimento" at bounding box center [254, 131] width 53 height 7
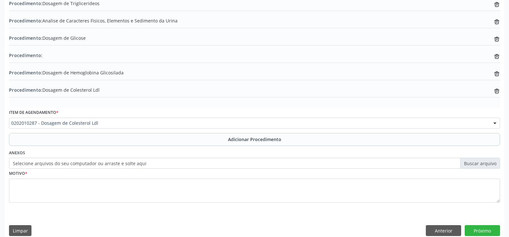
scroll to position [245, 0]
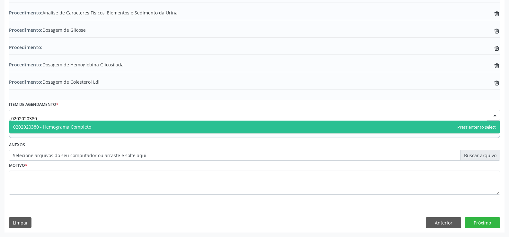
click at [126, 126] on span "0202020380 - Hemograma Completo" at bounding box center [254, 127] width 490 height 13
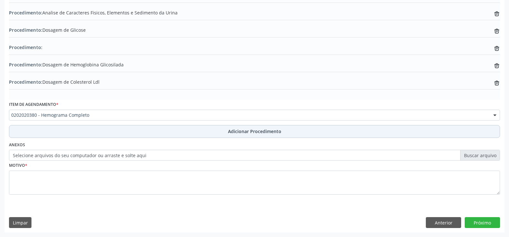
click at [247, 133] on span "Adicionar Procedimento" at bounding box center [254, 131] width 53 height 7
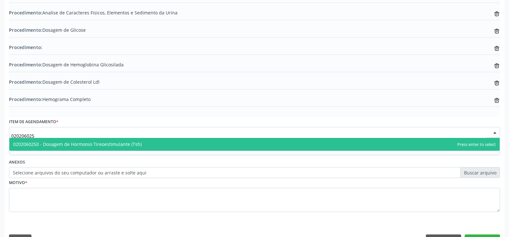
type input "0202060250"
click at [168, 145] on span "0202060250 - Dosagem de Hormonio Tireoestimulante (Tsh)" at bounding box center [254, 144] width 490 height 13
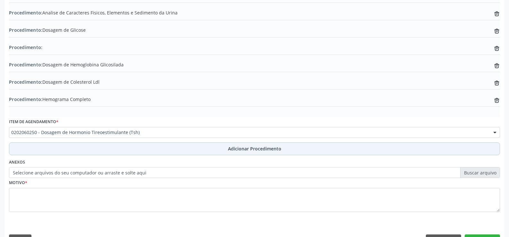
click at [244, 149] on span "Adicionar Procedimento" at bounding box center [254, 148] width 53 height 7
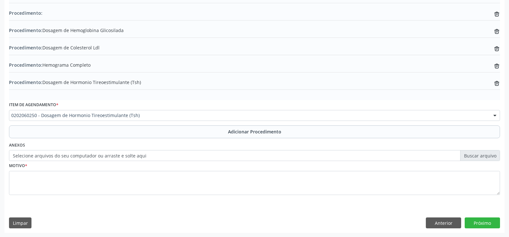
scroll to position [280, 0]
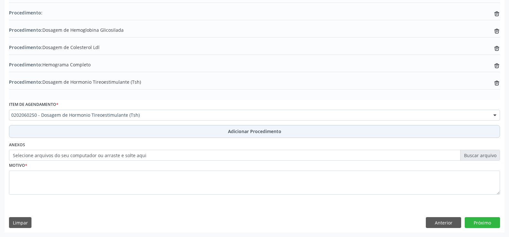
click at [248, 132] on span "Adicionar Procedimento" at bounding box center [254, 131] width 53 height 7
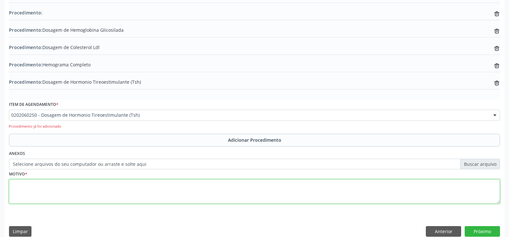
click at [140, 187] on textarea at bounding box center [254, 191] width 491 height 24
type textarea "ROTINA"
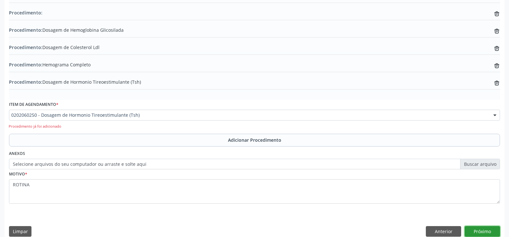
click at [482, 232] on button "Próximo" at bounding box center [482, 231] width 35 height 11
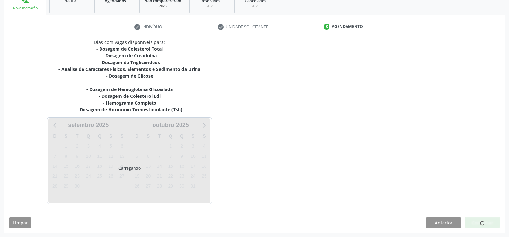
scroll to position [131, 0]
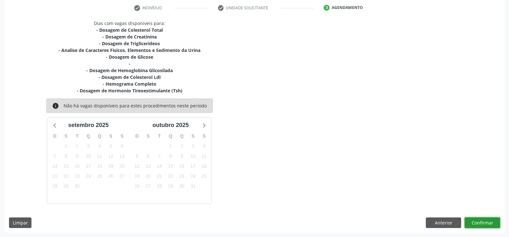
click at [475, 225] on button "Confirmar" at bounding box center [482, 223] width 35 height 11
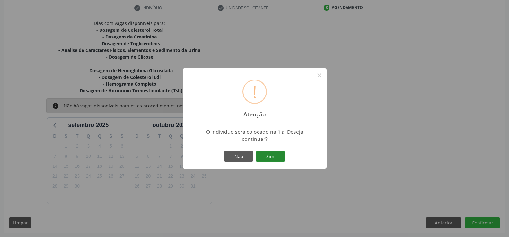
click at [272, 157] on button "Sim" at bounding box center [270, 156] width 29 height 11
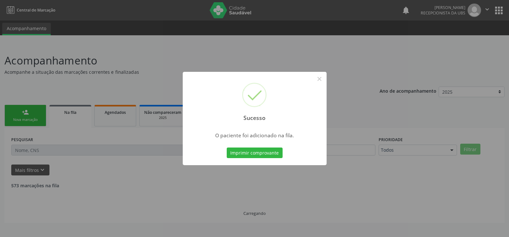
scroll to position [0, 0]
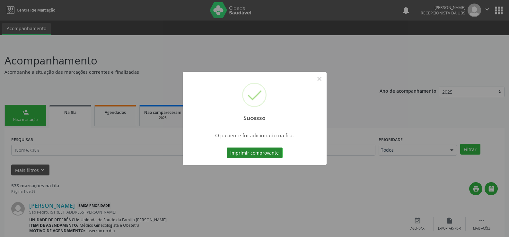
click at [257, 153] on button "Imprimir comprovante" at bounding box center [255, 153] width 56 height 11
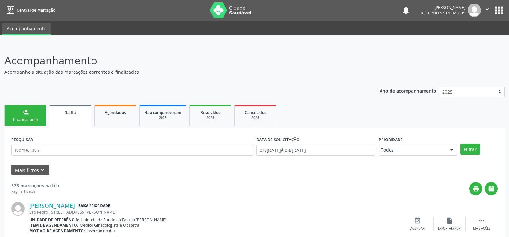
click at [32, 120] on div "Nova marcação" at bounding box center [25, 120] width 32 height 5
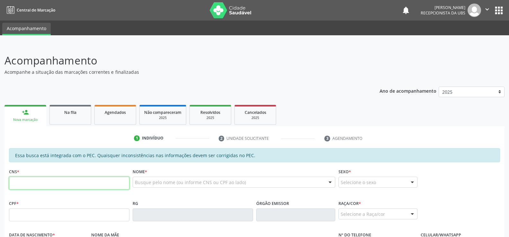
click at [61, 187] on input "text" at bounding box center [69, 183] width 120 height 13
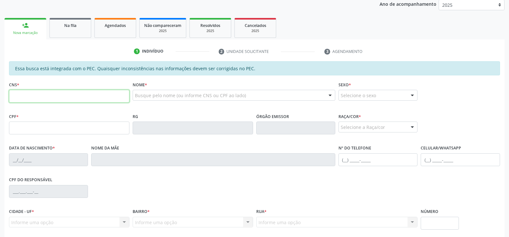
scroll to position [96, 0]
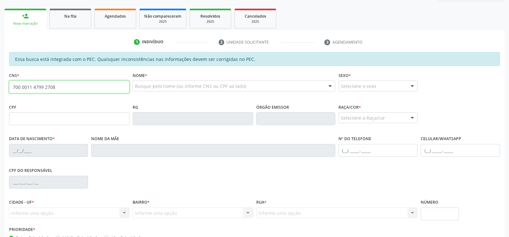
type input "700 0011 4799 2708"
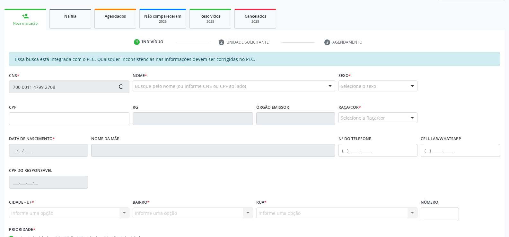
type input "029.007.224-70"
type input "[DATE]"
type input "[PERSON_NAME]"
type input "[PHONE_NUMBER]"
type input "115"
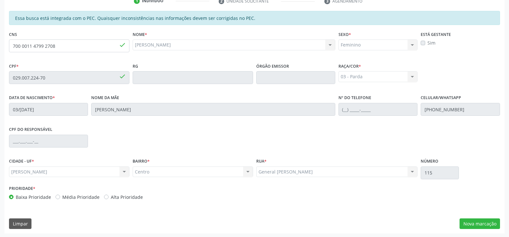
scroll to position [138, 0]
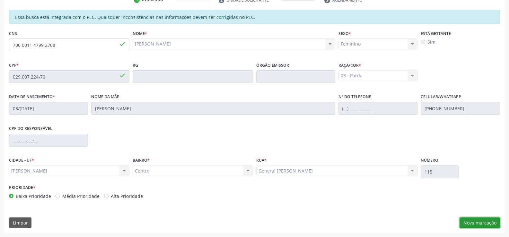
click at [477, 221] on button "Nova marcação" at bounding box center [479, 223] width 40 height 11
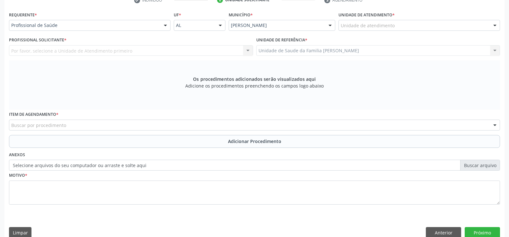
scroll to position [139, 0]
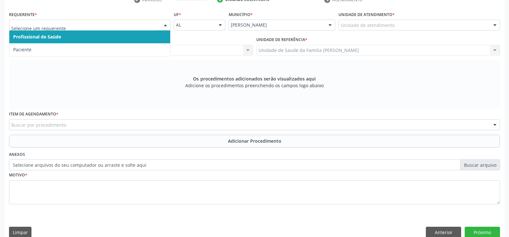
click at [164, 24] on div at bounding box center [166, 25] width 10 height 11
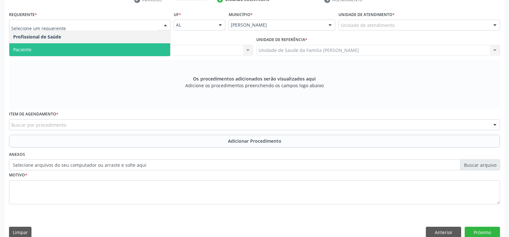
click at [99, 53] on span "Paciente" at bounding box center [89, 49] width 161 height 13
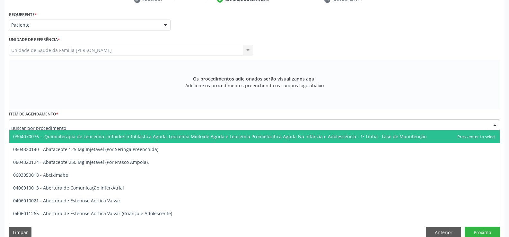
click at [102, 125] on div at bounding box center [254, 124] width 491 height 11
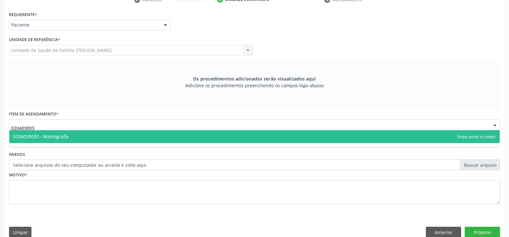
type input "0204030030"
click at [122, 137] on span "0204030030 - Mamografia" at bounding box center [254, 136] width 490 height 13
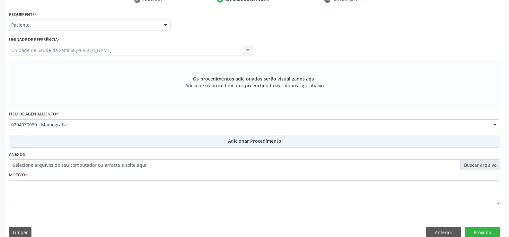
click at [238, 142] on span "Adicionar Procedimento" at bounding box center [254, 141] width 53 height 7
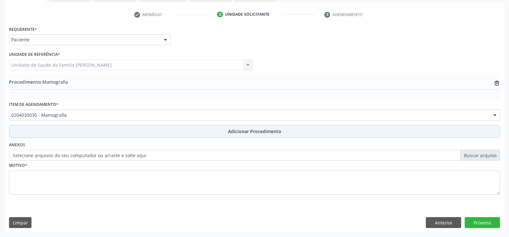
scroll to position [124, 0]
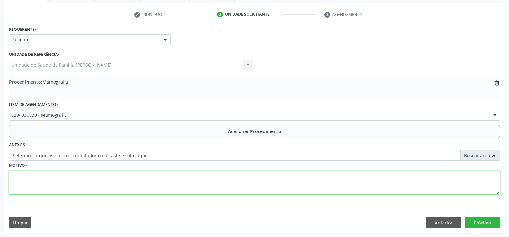
click at [145, 180] on textarea at bounding box center [254, 183] width 491 height 24
type textarea "ROTINA"
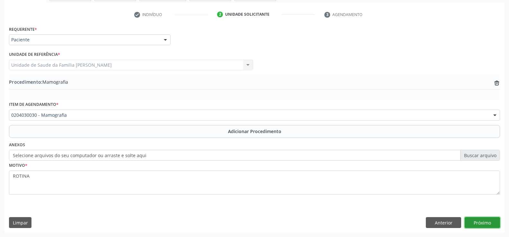
click at [478, 222] on button "Próximo" at bounding box center [482, 222] width 35 height 11
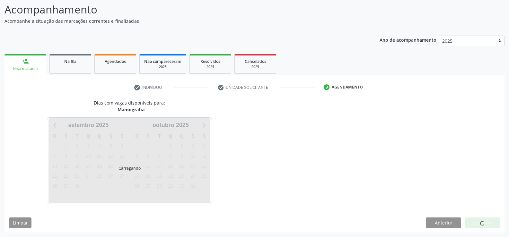
scroll to position [70, 0]
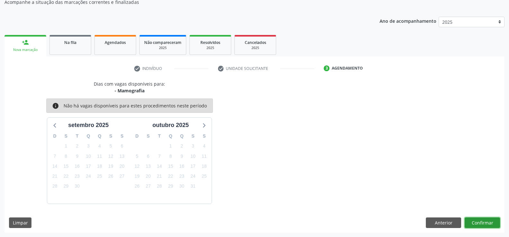
click at [481, 224] on button "Confirmar" at bounding box center [482, 223] width 35 height 11
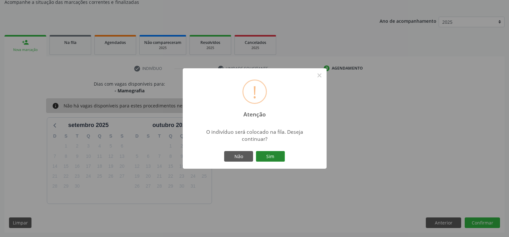
click at [271, 158] on button "Sim" at bounding box center [270, 156] width 29 height 11
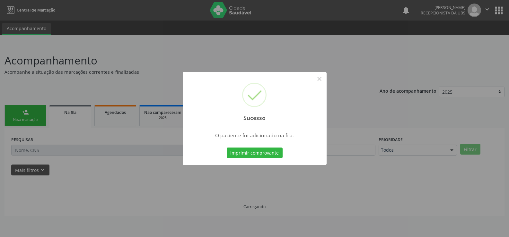
scroll to position [0, 0]
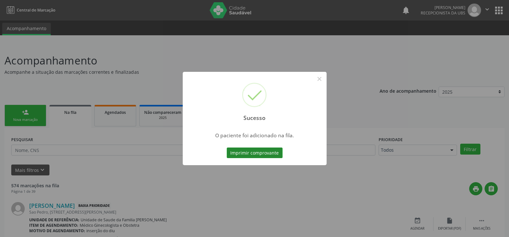
click at [268, 154] on button "Imprimir comprovante" at bounding box center [255, 153] width 56 height 11
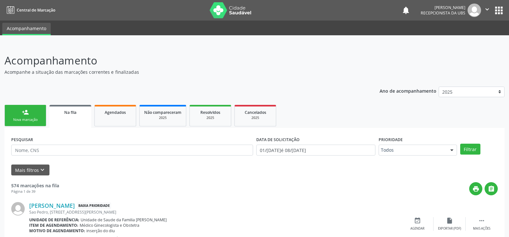
click at [36, 116] on link "person_add Nova marcação" at bounding box center [25, 116] width 42 height 22
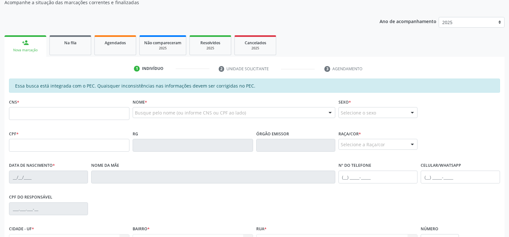
scroll to position [128, 0]
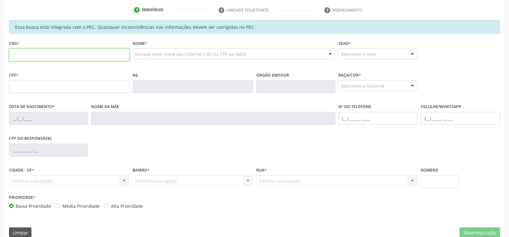
click at [68, 54] on input "text" at bounding box center [69, 54] width 120 height 13
type input "700 0011 4799 2708"
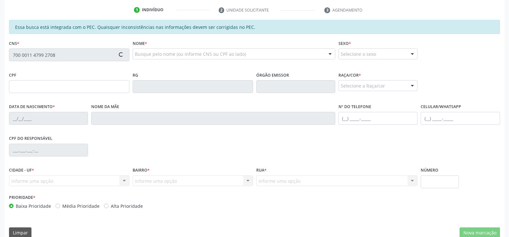
type input "029.007.224-70"
type input "[DATE]"
type input "[PERSON_NAME]"
type input "[PHONE_NUMBER]"
type input "115"
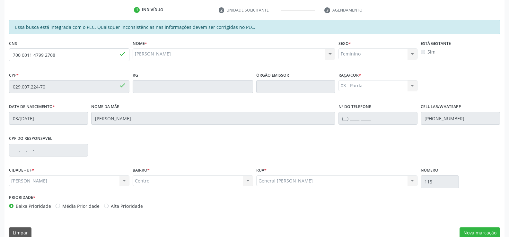
scroll to position [138, 0]
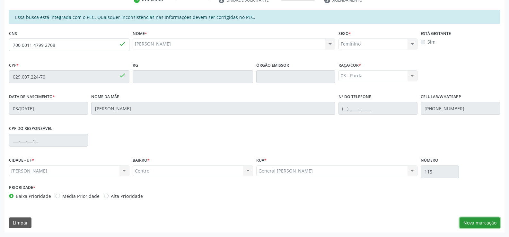
click at [483, 222] on button "Nova marcação" at bounding box center [479, 223] width 40 height 11
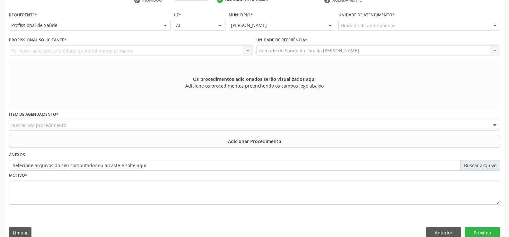
scroll to position [139, 0]
click at [165, 24] on div at bounding box center [166, 25] width 10 height 11
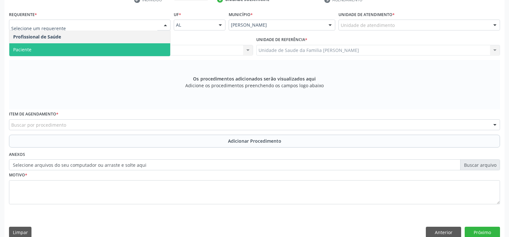
click at [117, 53] on span "Paciente" at bounding box center [89, 49] width 161 height 13
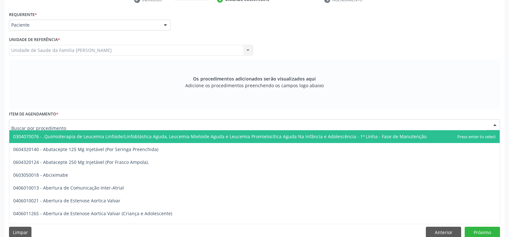
click at [135, 122] on div at bounding box center [254, 124] width 491 height 11
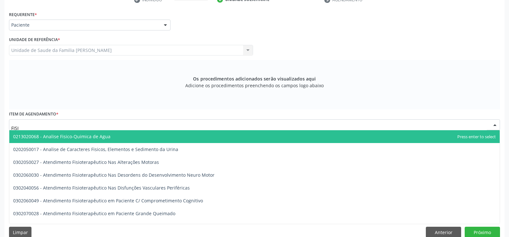
type input "FISIO"
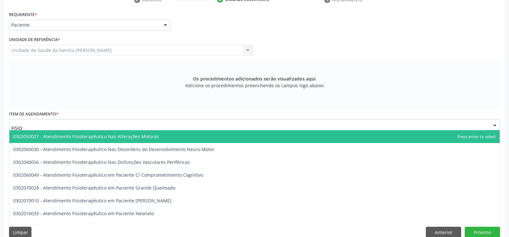
click at [141, 136] on span "0302050027 - Atendimento Fisioterapêutico Nas Alterações Motoras" at bounding box center [86, 137] width 146 height 6
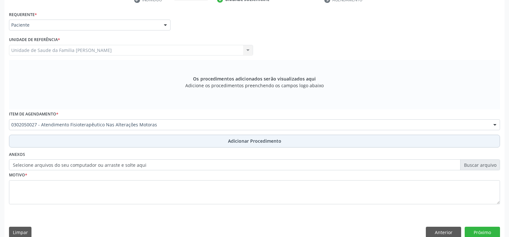
click at [234, 141] on span "Adicionar Procedimento" at bounding box center [254, 141] width 53 height 7
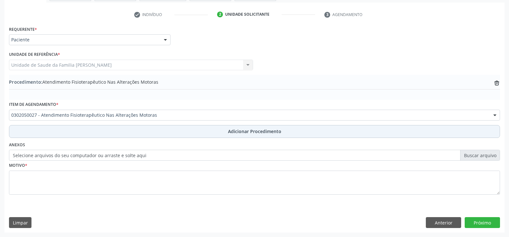
scroll to position [124, 0]
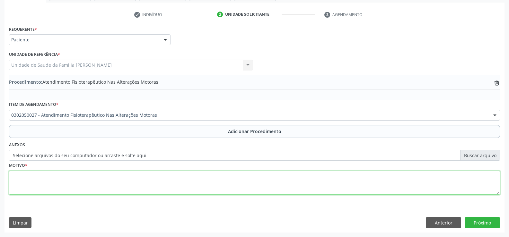
click at [209, 178] on textarea at bounding box center [254, 183] width 491 height 24
type textarea "M545 DOR LOMBAR BAIXA"
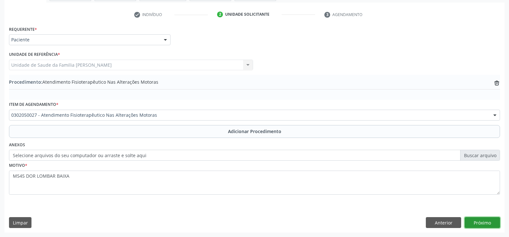
click at [477, 223] on button "Próximo" at bounding box center [482, 222] width 35 height 11
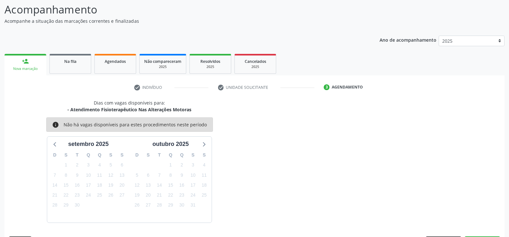
scroll to position [70, 0]
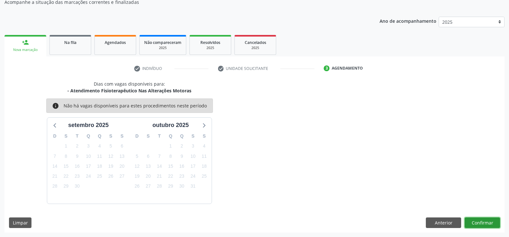
click at [478, 223] on button "Confirmar" at bounding box center [482, 223] width 35 height 11
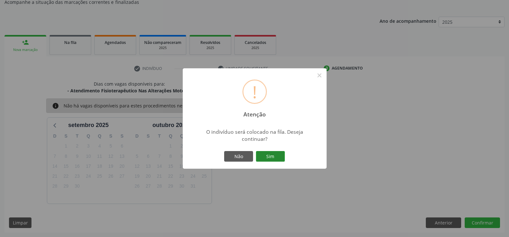
click at [265, 154] on button "Sim" at bounding box center [270, 156] width 29 height 11
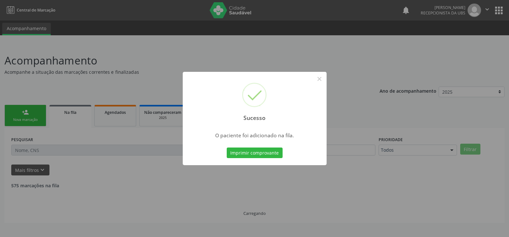
scroll to position [0, 0]
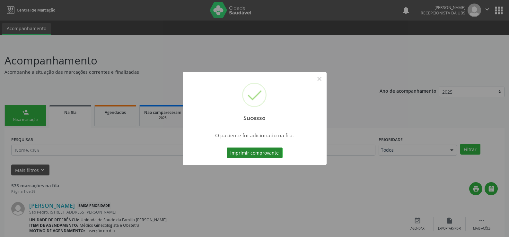
click at [257, 154] on button "Imprimir comprovante" at bounding box center [255, 153] width 56 height 11
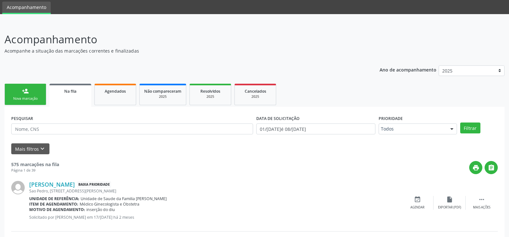
scroll to position [32, 0]
